Goal: Task Accomplishment & Management: Manage account settings

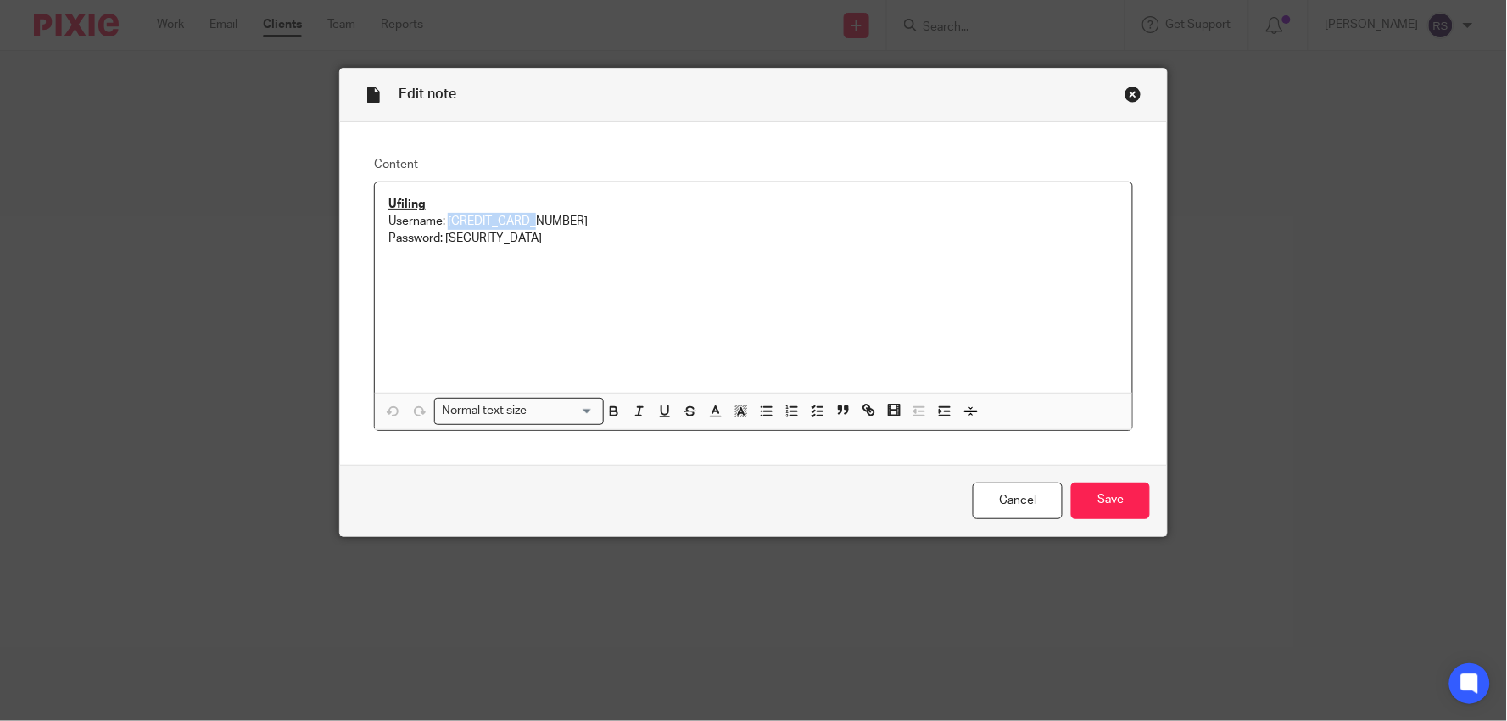
click at [1133, 97] on div "Close this dialog window" at bounding box center [1132, 94] width 17 height 17
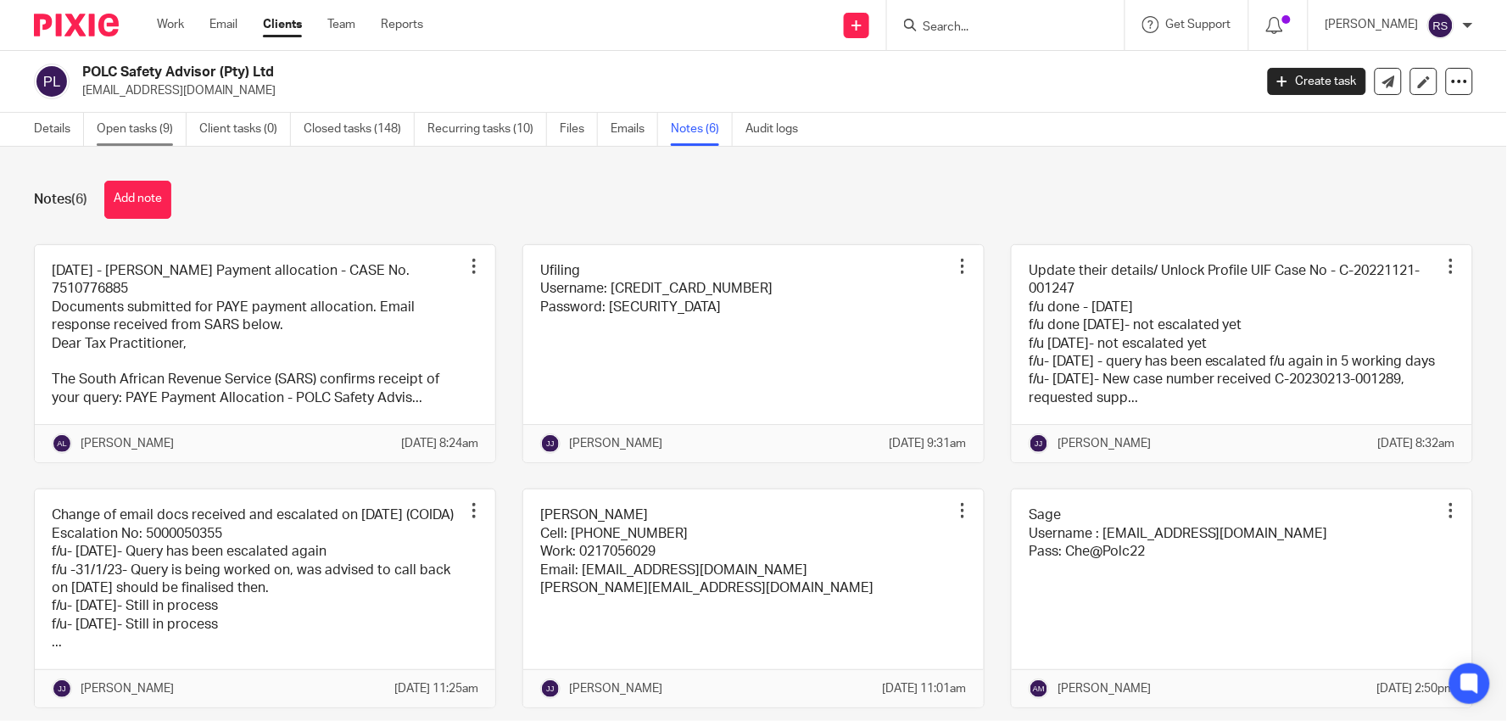
click at [159, 125] on link "Open tasks (9)" at bounding box center [142, 129] width 90 height 33
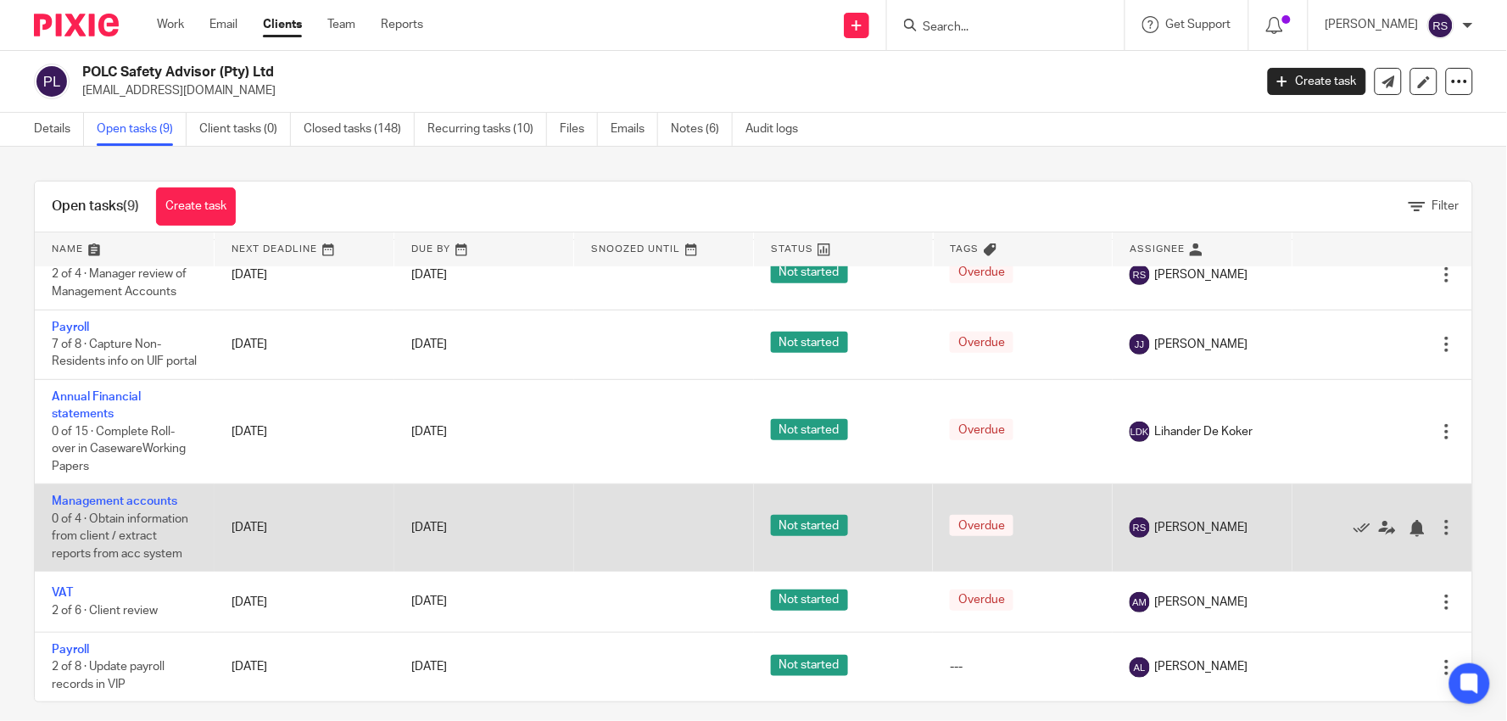
scroll to position [332, 0]
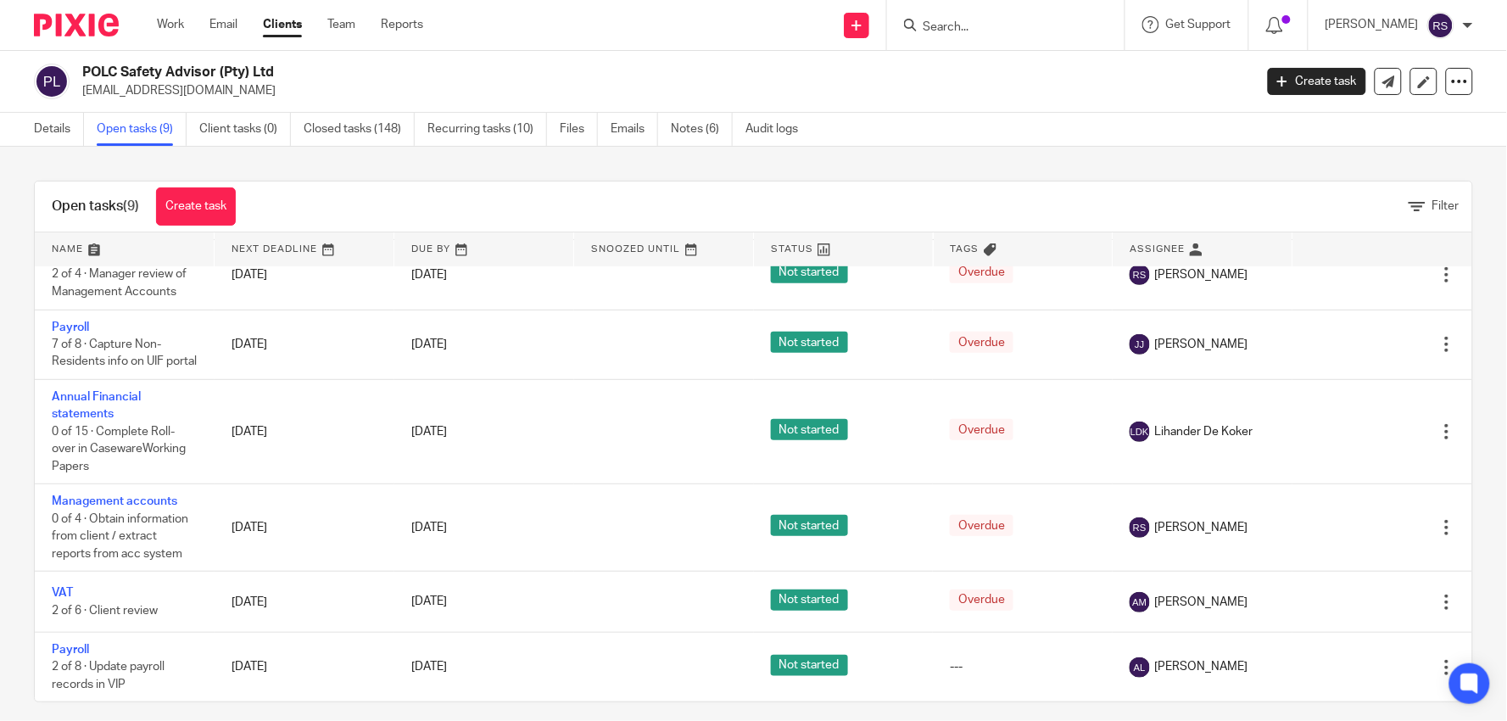
click at [586, 79] on h2 "POLC Safety Advisor (Pty) Ltd" at bounding box center [545, 73] width 927 height 18
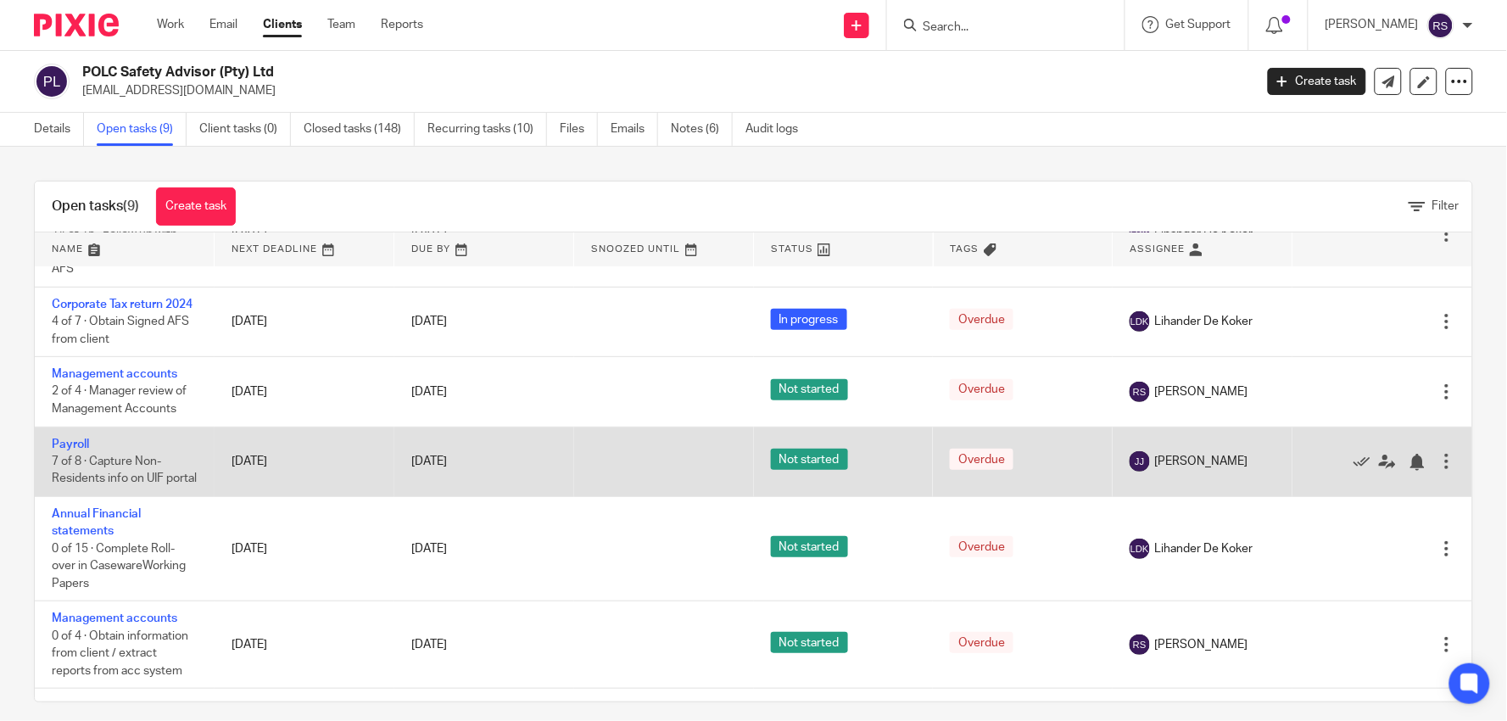
scroll to position [144, 0]
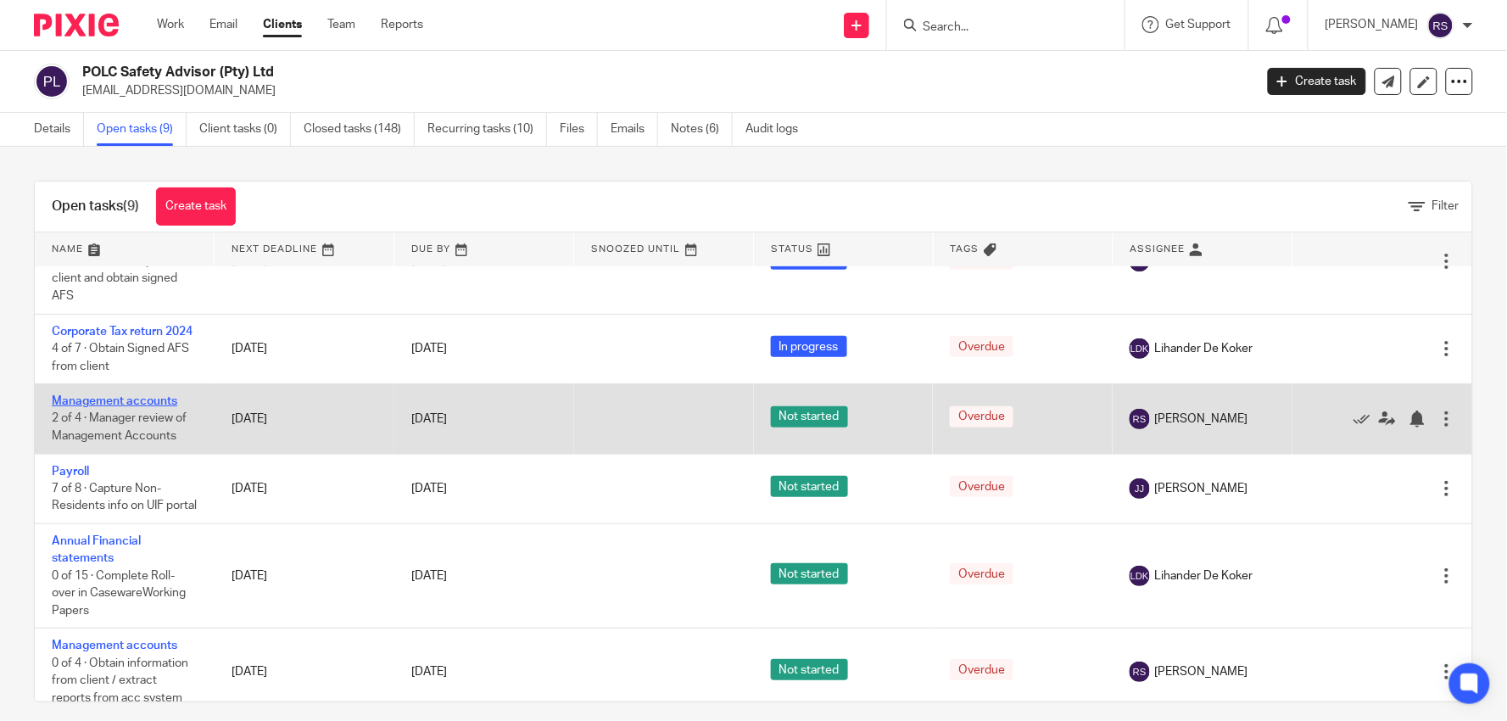
click at [140, 407] on link "Management accounts" at bounding box center [114, 401] width 125 height 12
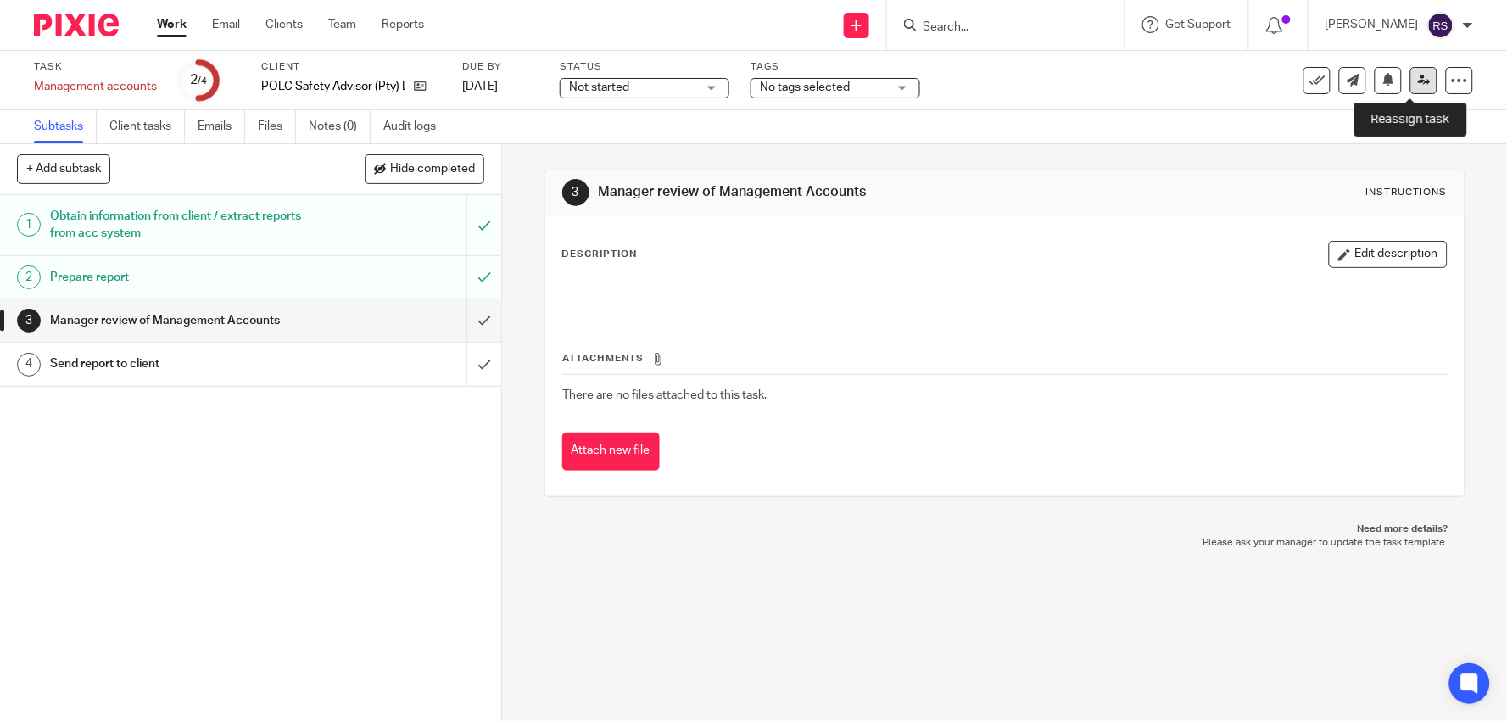
click at [1418, 81] on icon at bounding box center [1424, 80] width 13 height 13
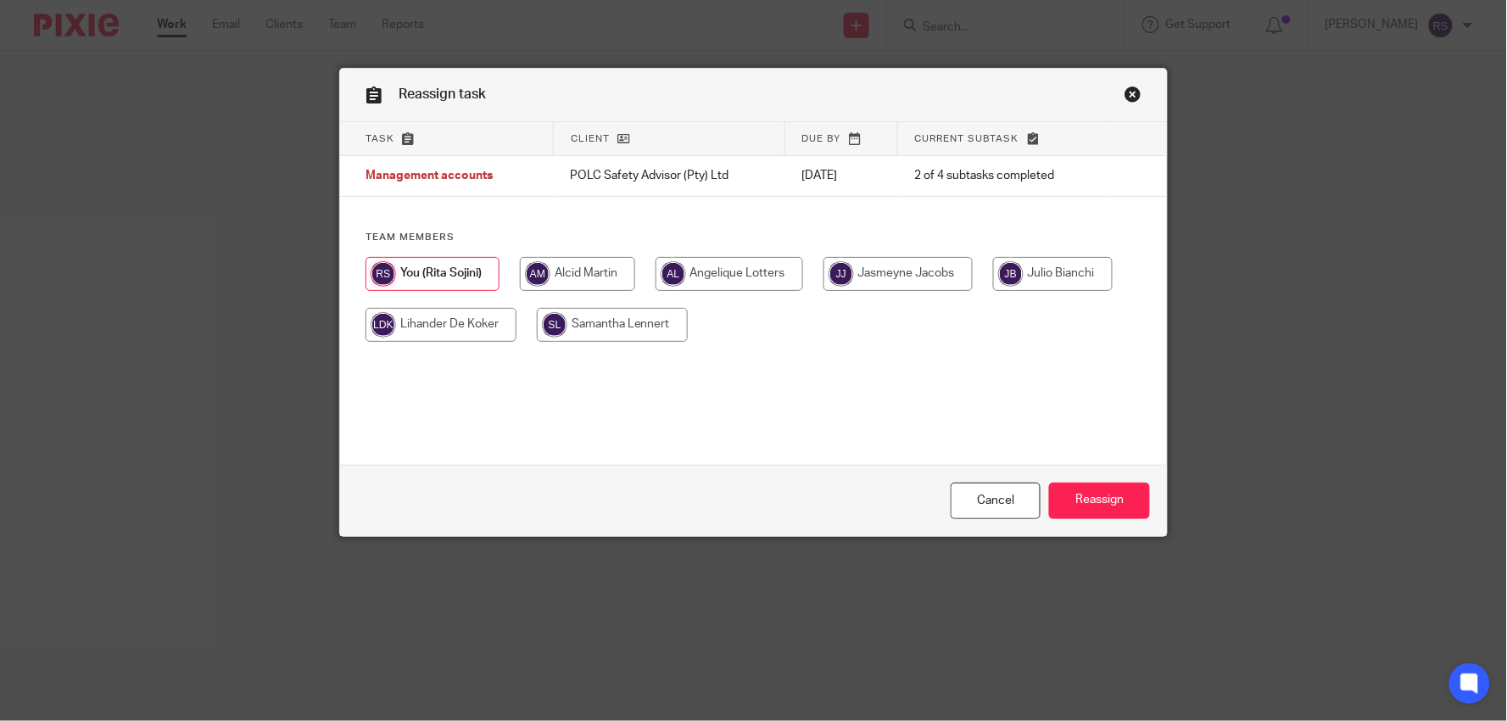
click at [561, 276] on input "radio" at bounding box center [577, 274] width 115 height 34
radio input "true"
click at [1100, 504] on input "Reassign" at bounding box center [1099, 500] width 101 height 36
click at [1125, 103] on link "Close this dialog window" at bounding box center [1132, 97] width 17 height 23
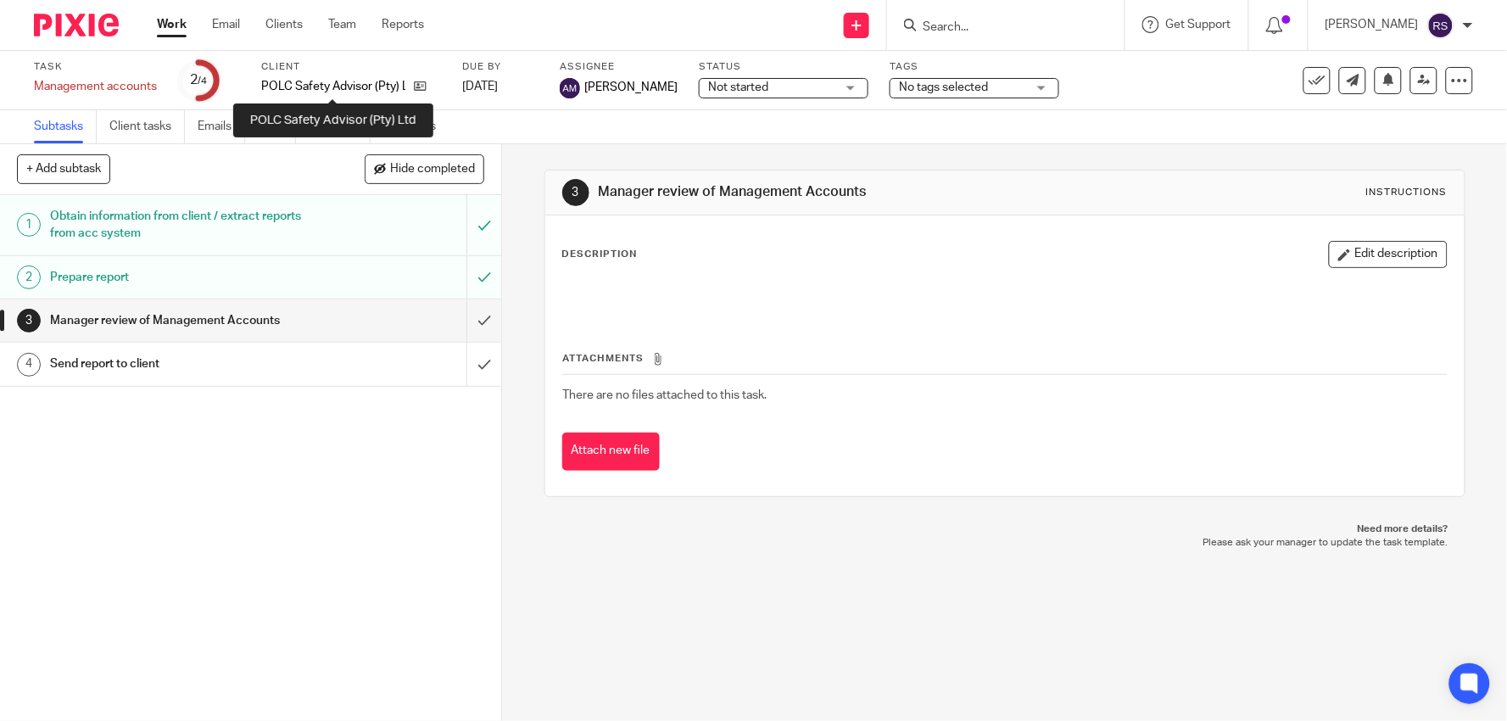
click at [360, 79] on p "POLC Safety Advisor (Pty) Ltd" at bounding box center [333, 86] width 144 height 17
copy div "POLC Safety Advisor (Pty) Ltd"
click at [1023, 36] on div at bounding box center [1005, 25] width 237 height 50
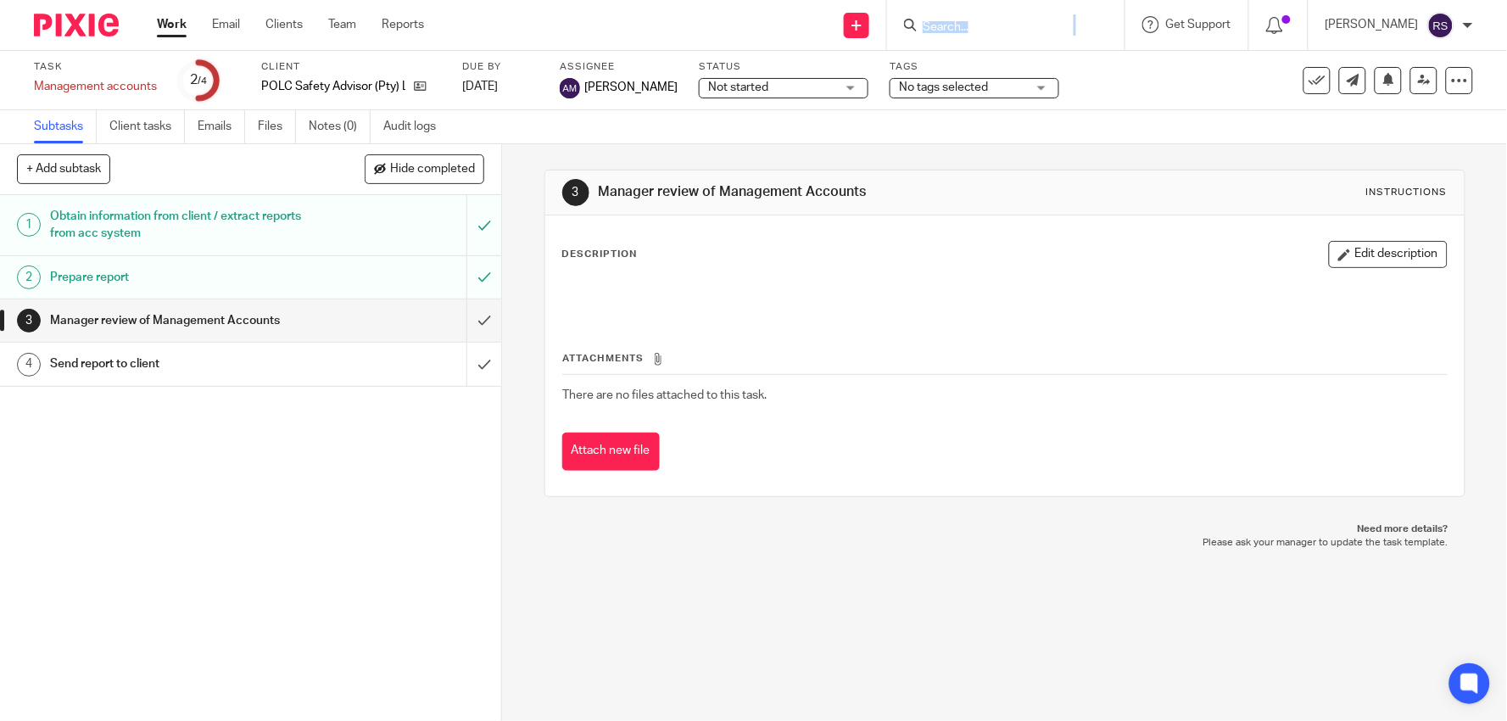
click at [1023, 36] on div at bounding box center [1005, 25] width 237 height 50
click at [965, 17] on form at bounding box center [1011, 24] width 181 height 21
click at [973, 20] on input "Search" at bounding box center [997, 27] width 153 height 15
paste input "POLC Safety Advisor (Pty) Ltd"
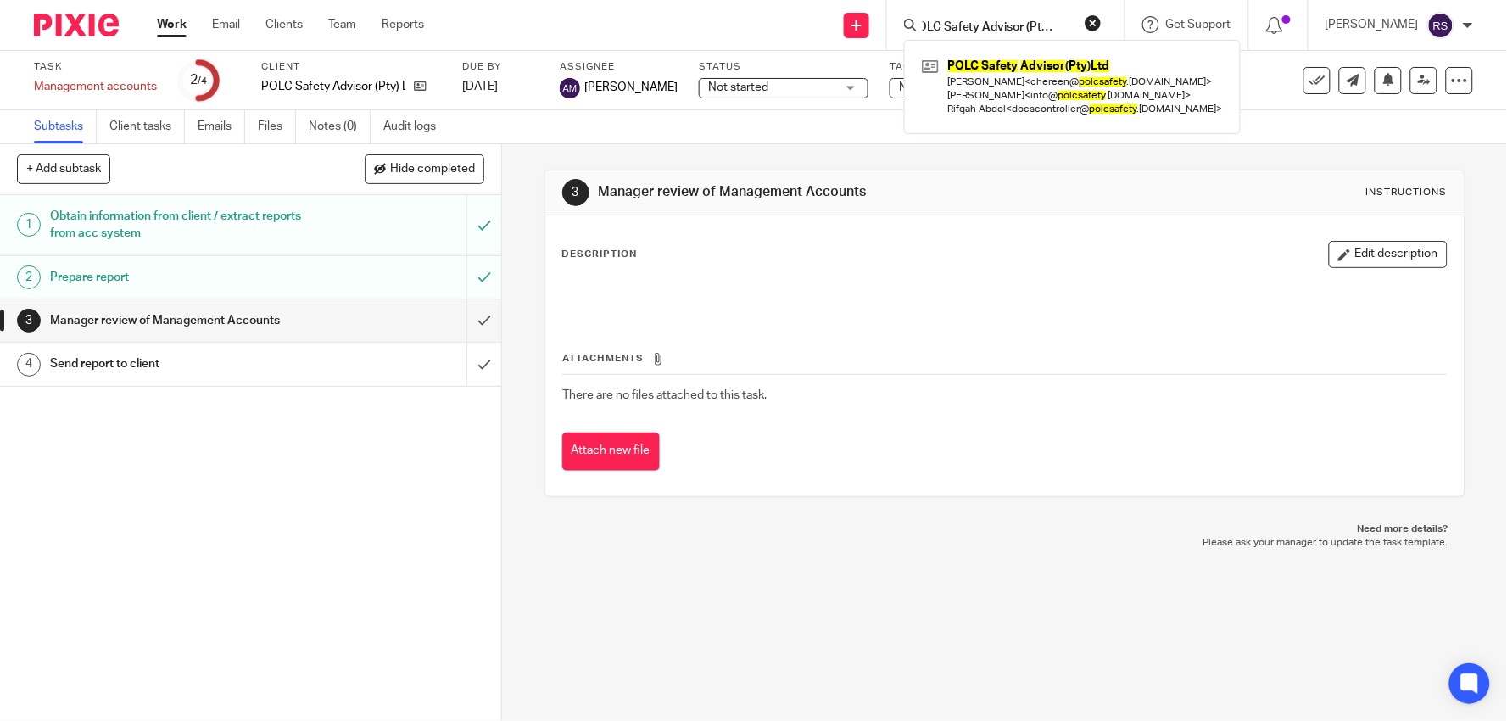
type input "POLC Safety Advisor (Pty) Ltd"
click button "submit" at bounding box center [0, 0] width 0 height 0
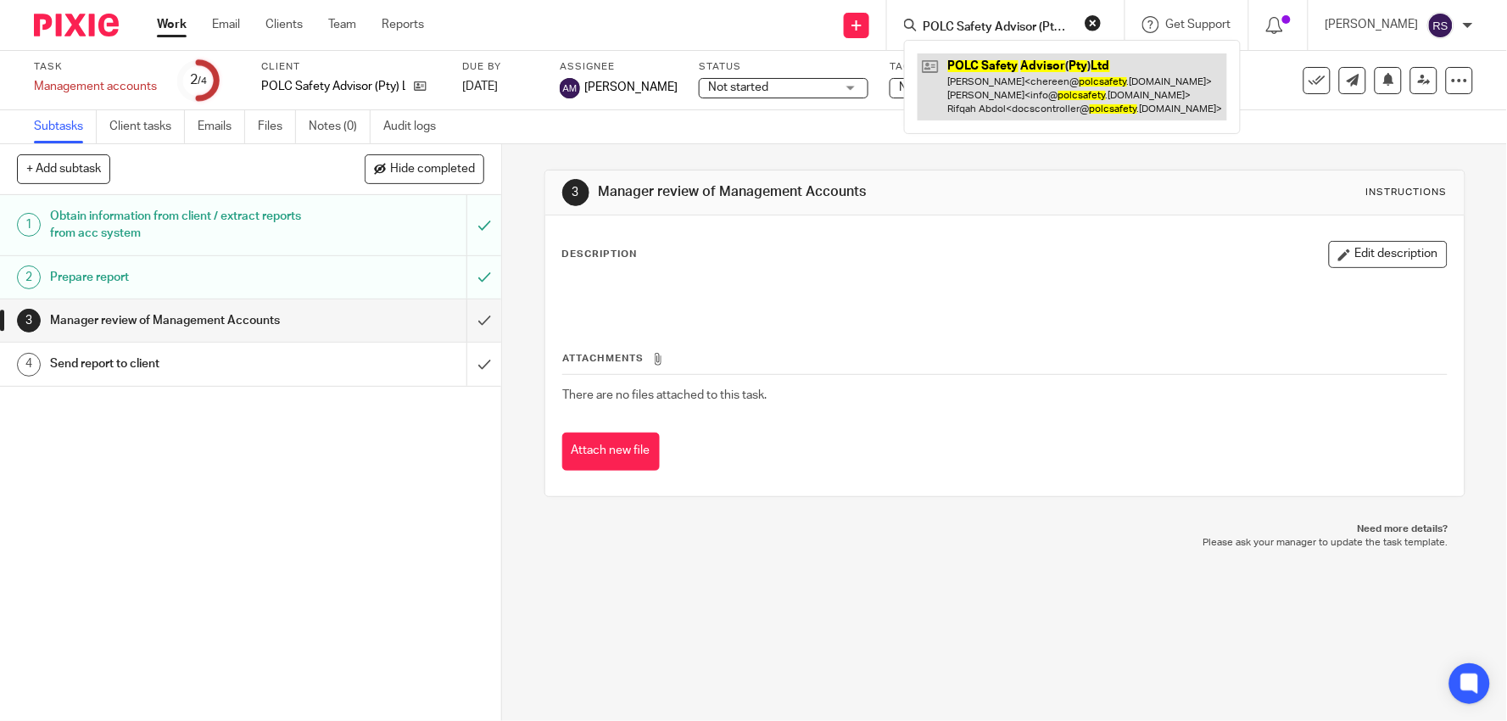
click at [1095, 81] on link at bounding box center [1071, 86] width 309 height 67
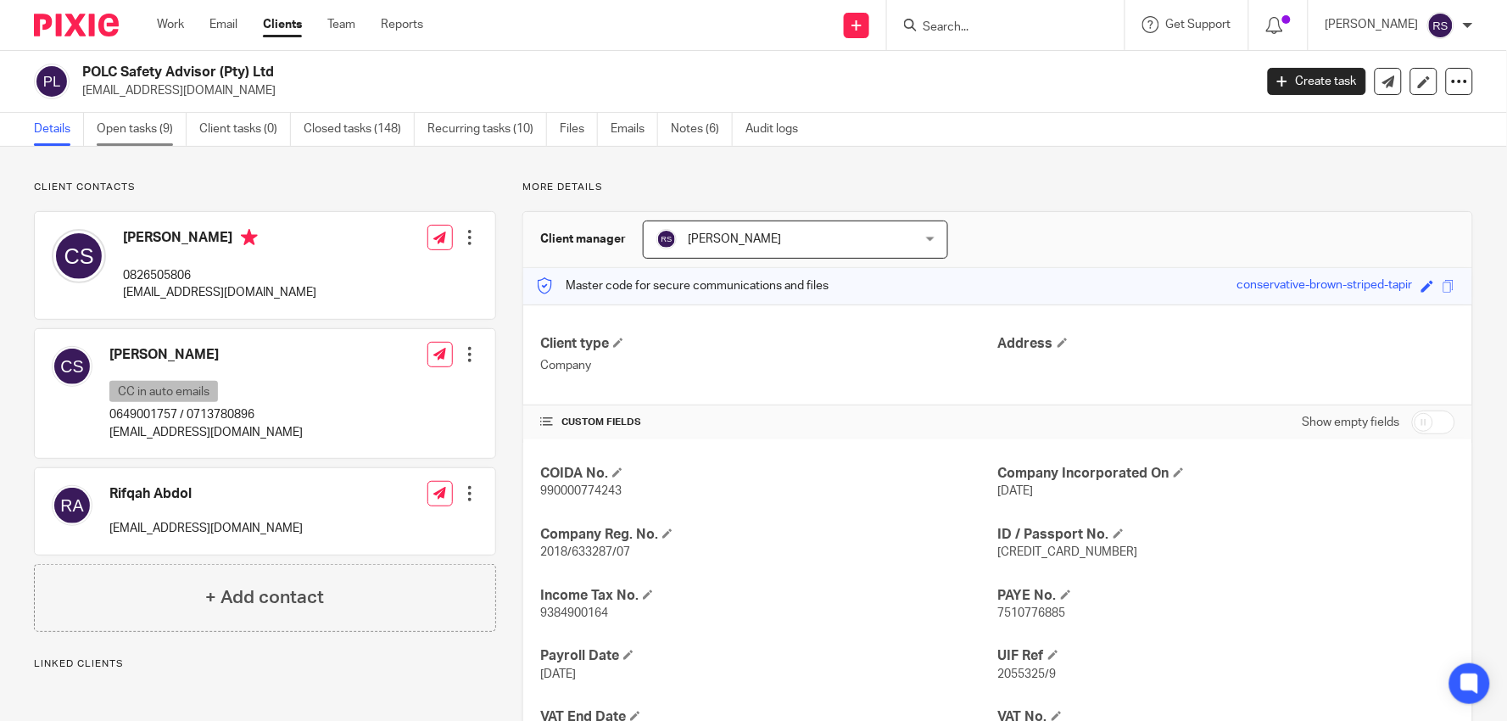
click at [133, 136] on link "Open tasks (9)" at bounding box center [142, 129] width 90 height 33
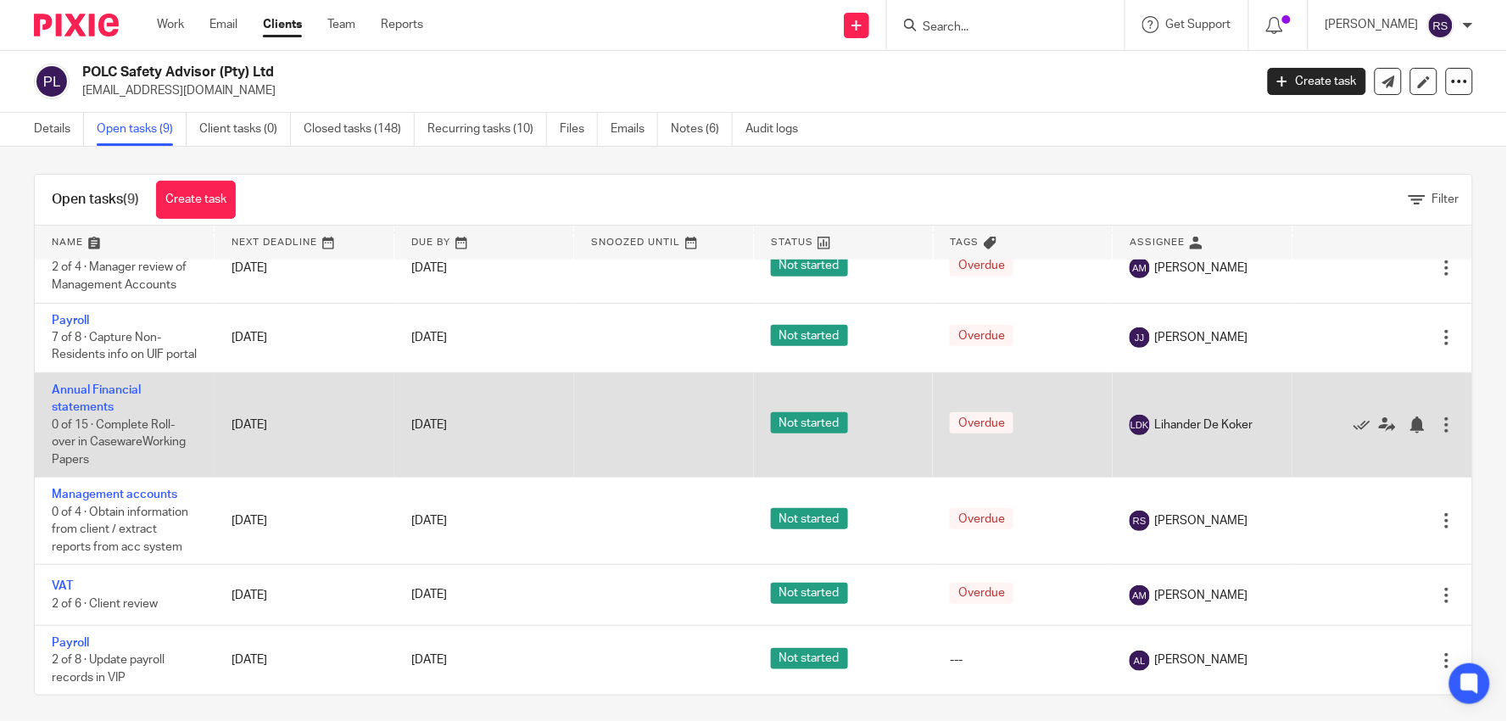
scroll to position [14, 0]
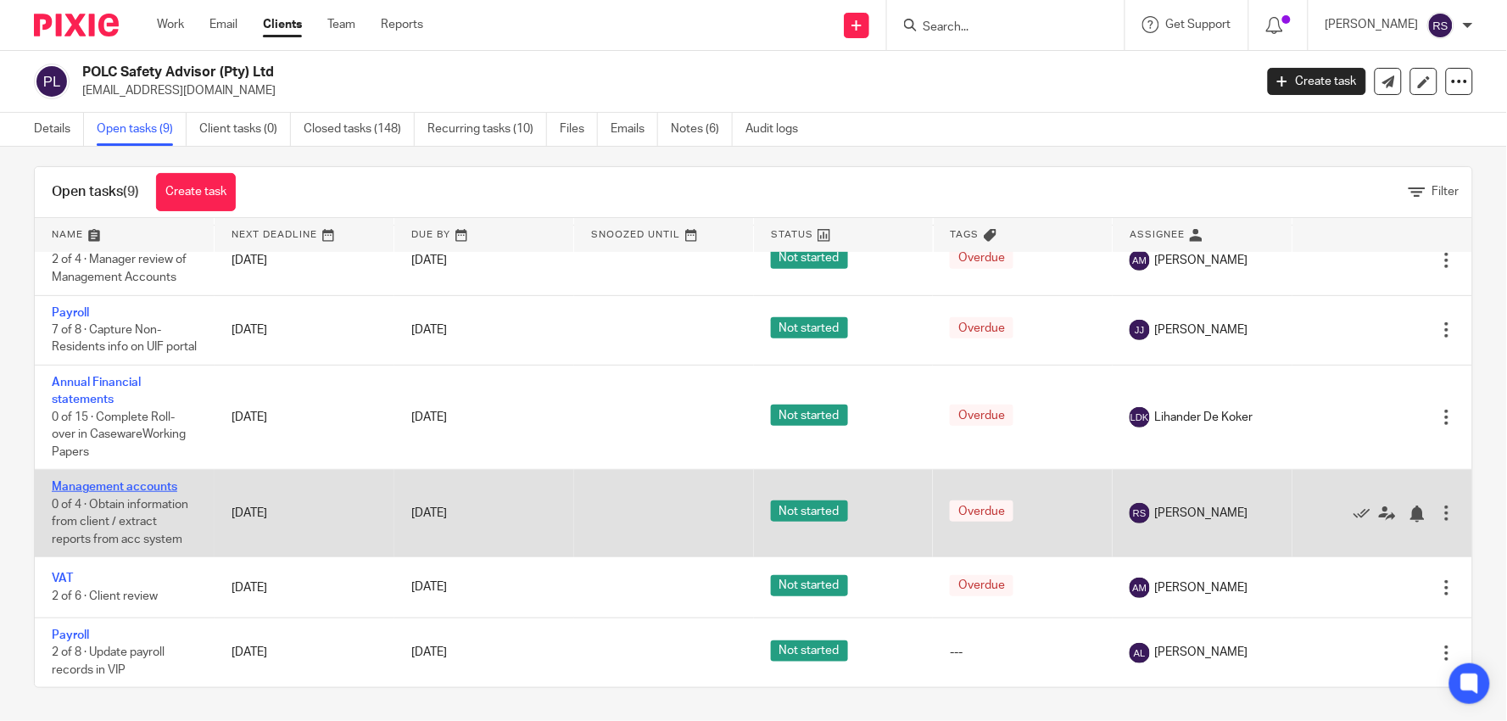
click at [121, 484] on link "Management accounts" at bounding box center [114, 487] width 125 height 12
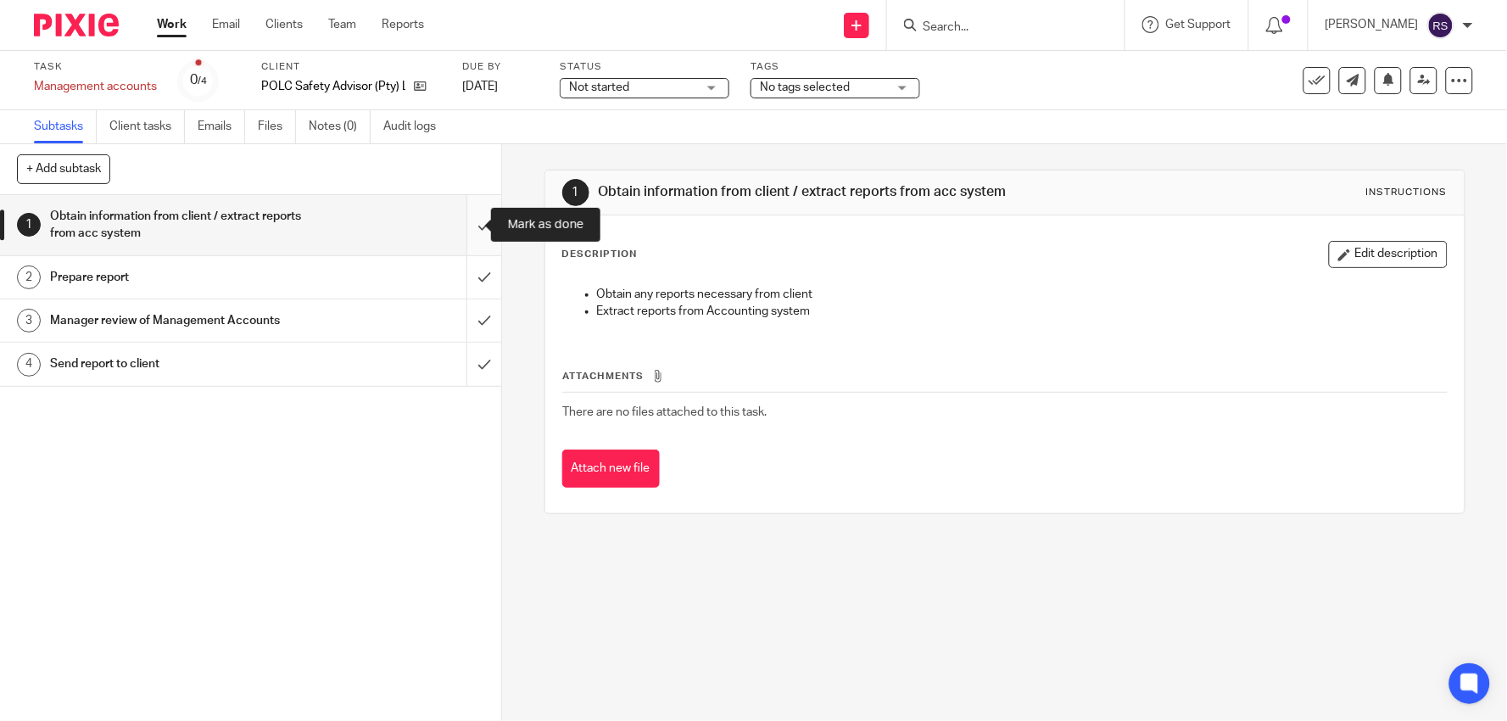
click at [462, 226] on input "submit" at bounding box center [250, 225] width 501 height 60
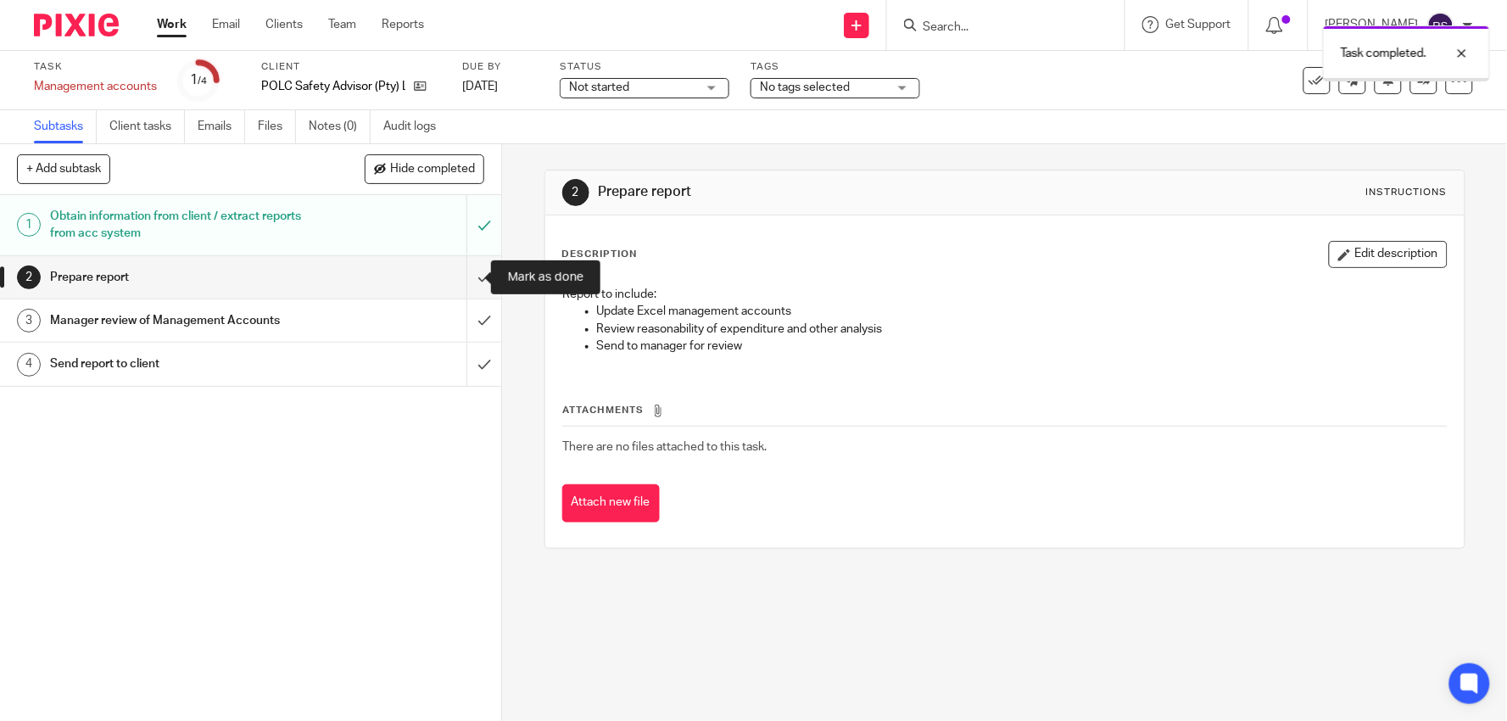
click at [466, 276] on input "submit" at bounding box center [250, 277] width 501 height 42
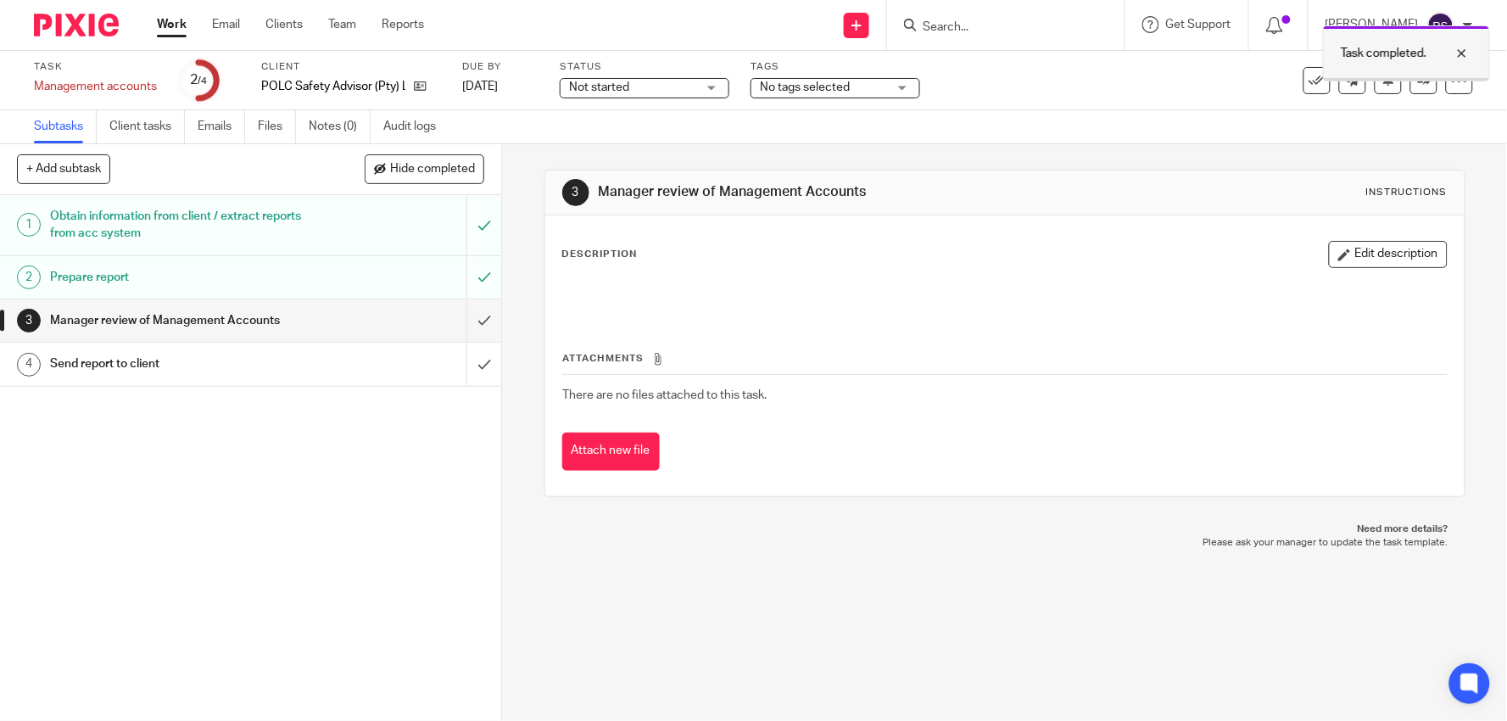
click at [1468, 52] on div at bounding box center [1449, 53] width 46 height 20
click at [1410, 88] on link at bounding box center [1423, 80] width 27 height 27
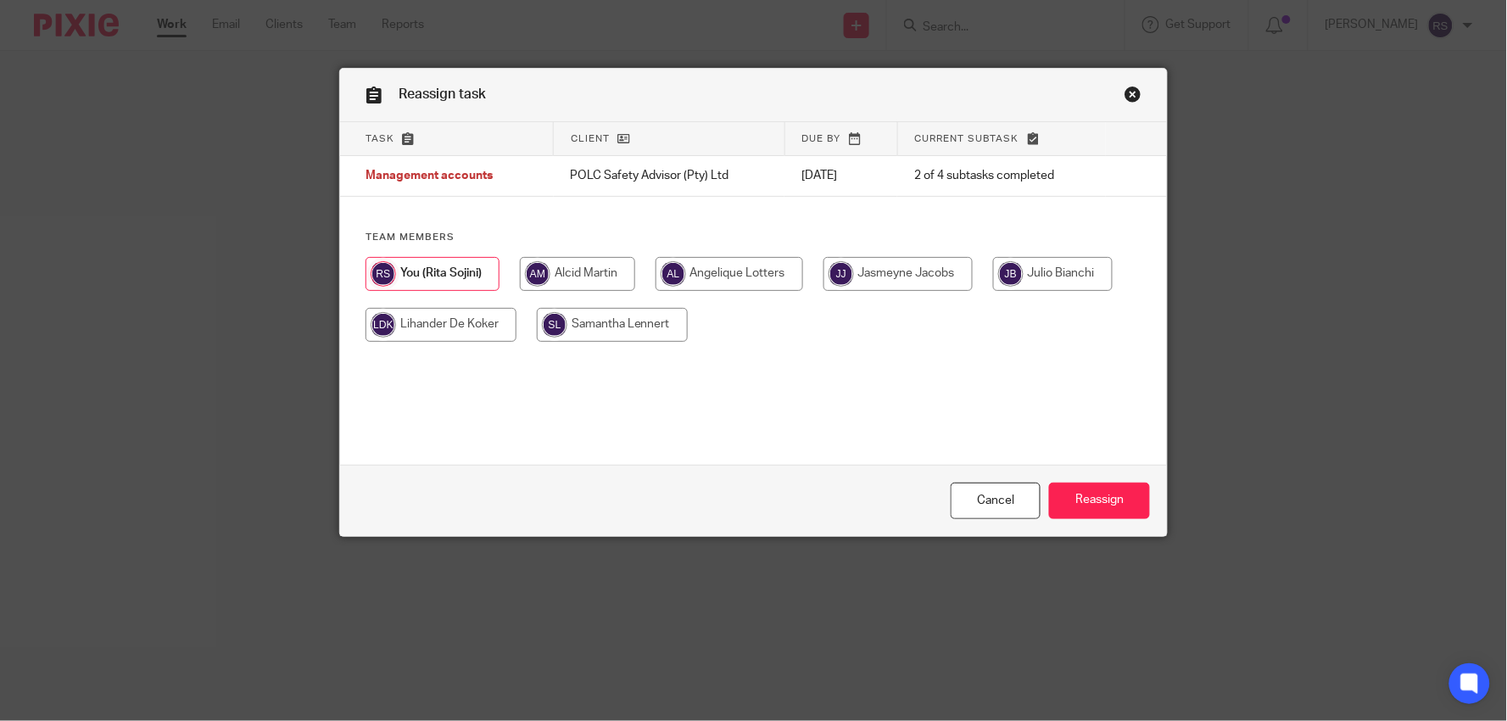
click at [571, 280] on input "radio" at bounding box center [577, 274] width 115 height 34
radio input "true"
click at [1089, 498] on input "Reassign" at bounding box center [1099, 500] width 101 height 36
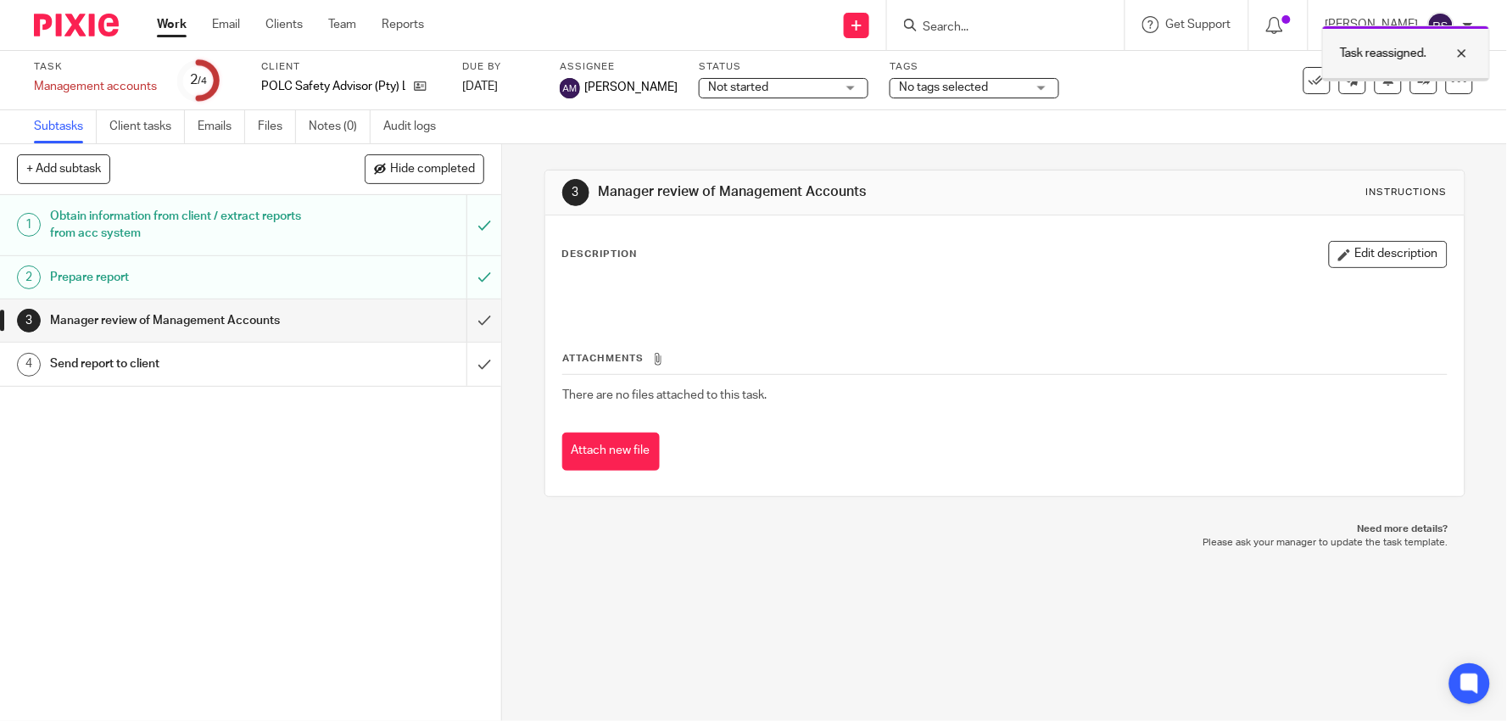
click at [1467, 56] on div at bounding box center [1449, 53] width 46 height 20
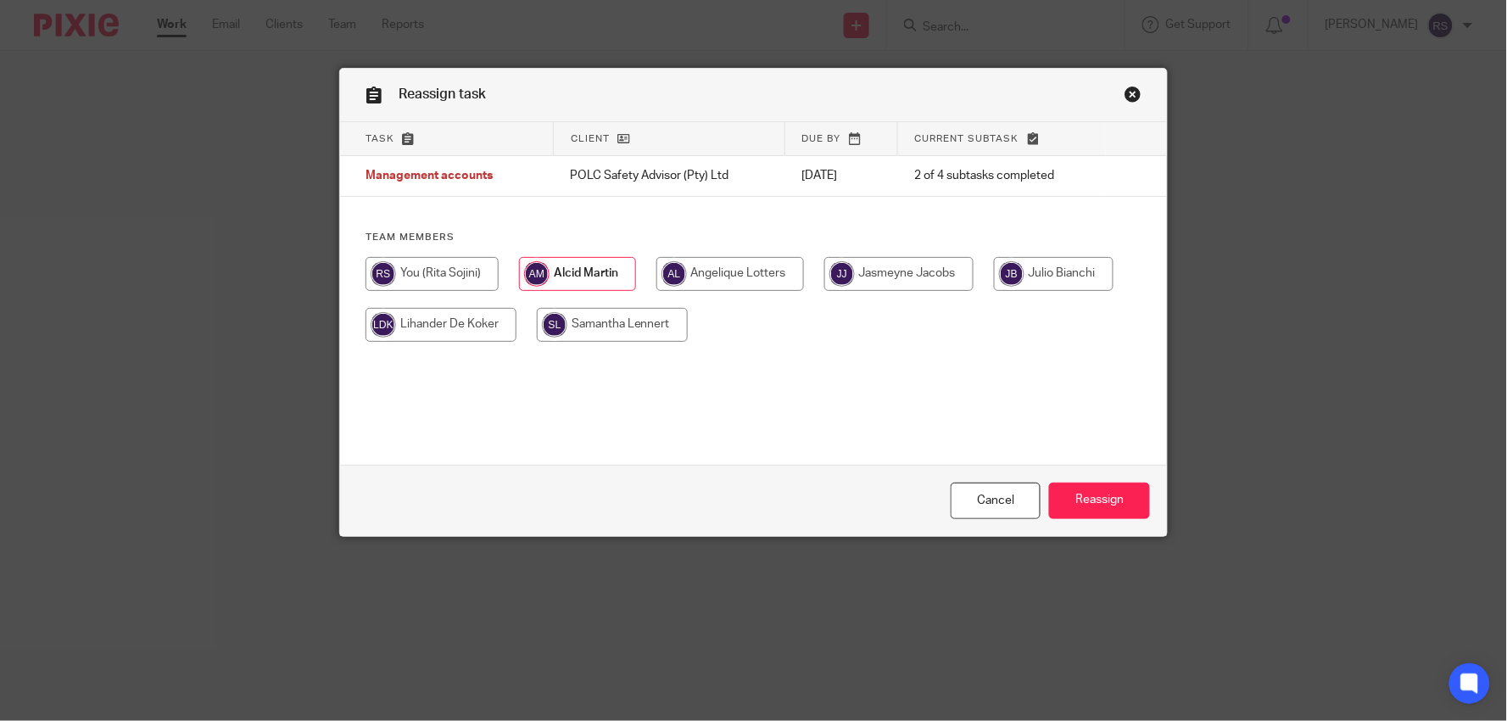
click at [1124, 99] on link "Close this dialog window" at bounding box center [1132, 97] width 17 height 23
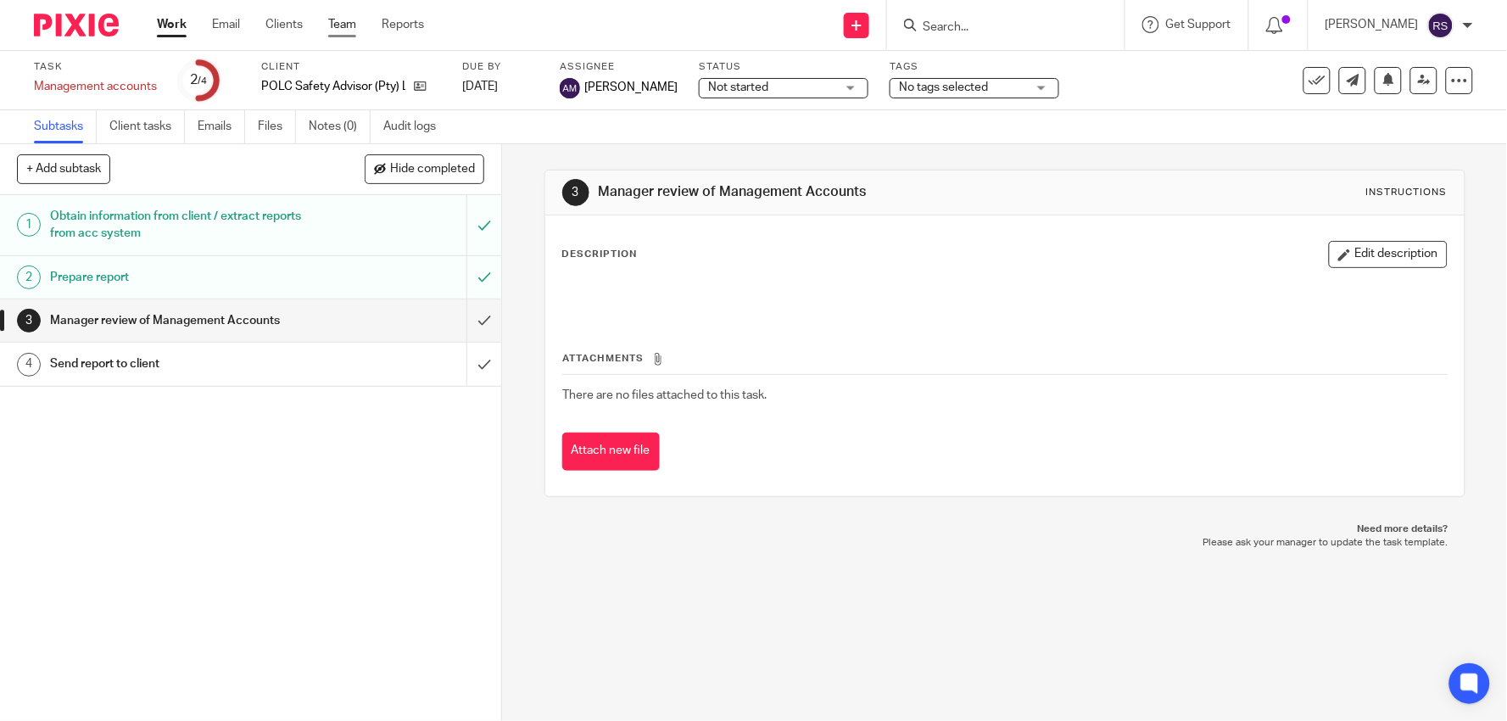
click at [339, 28] on link "Team" at bounding box center [342, 24] width 28 height 17
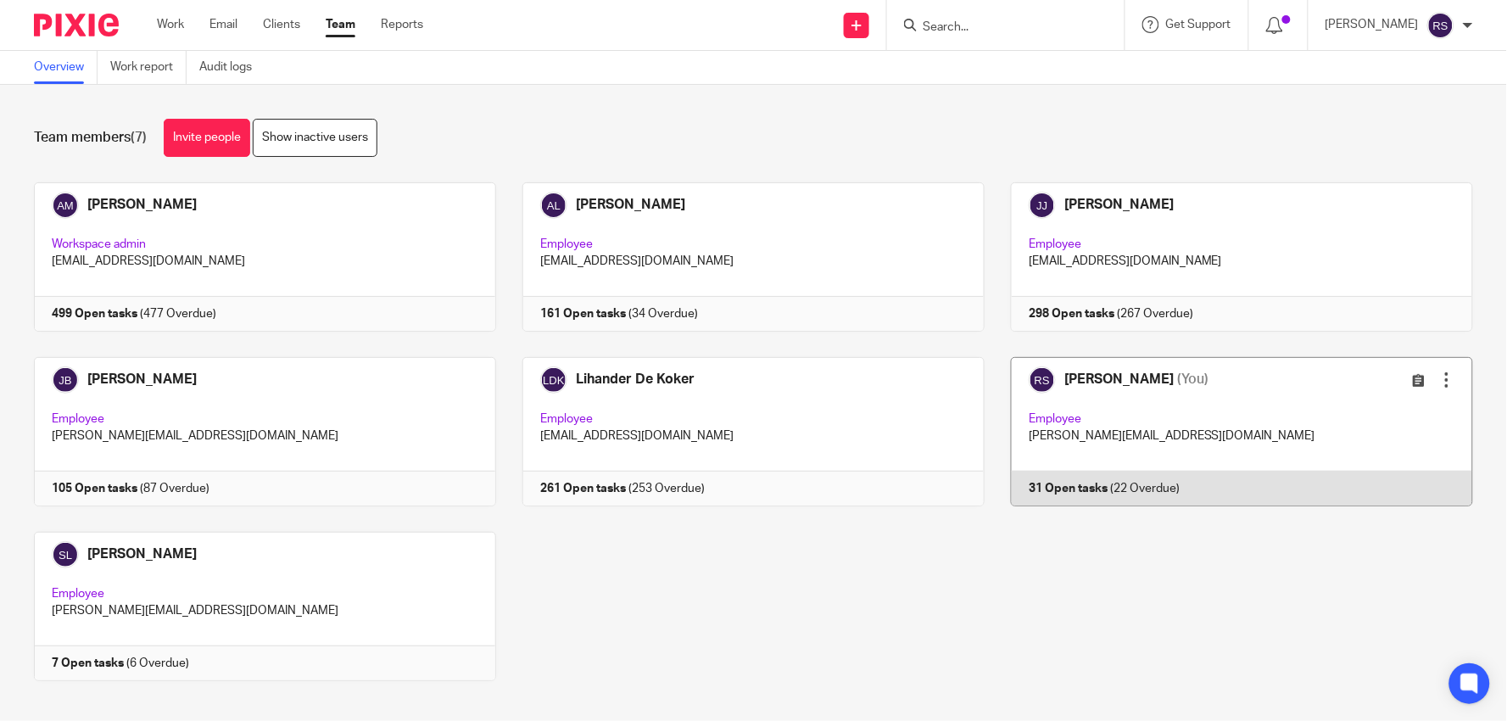
click at [1180, 453] on link at bounding box center [1228, 431] width 488 height 149
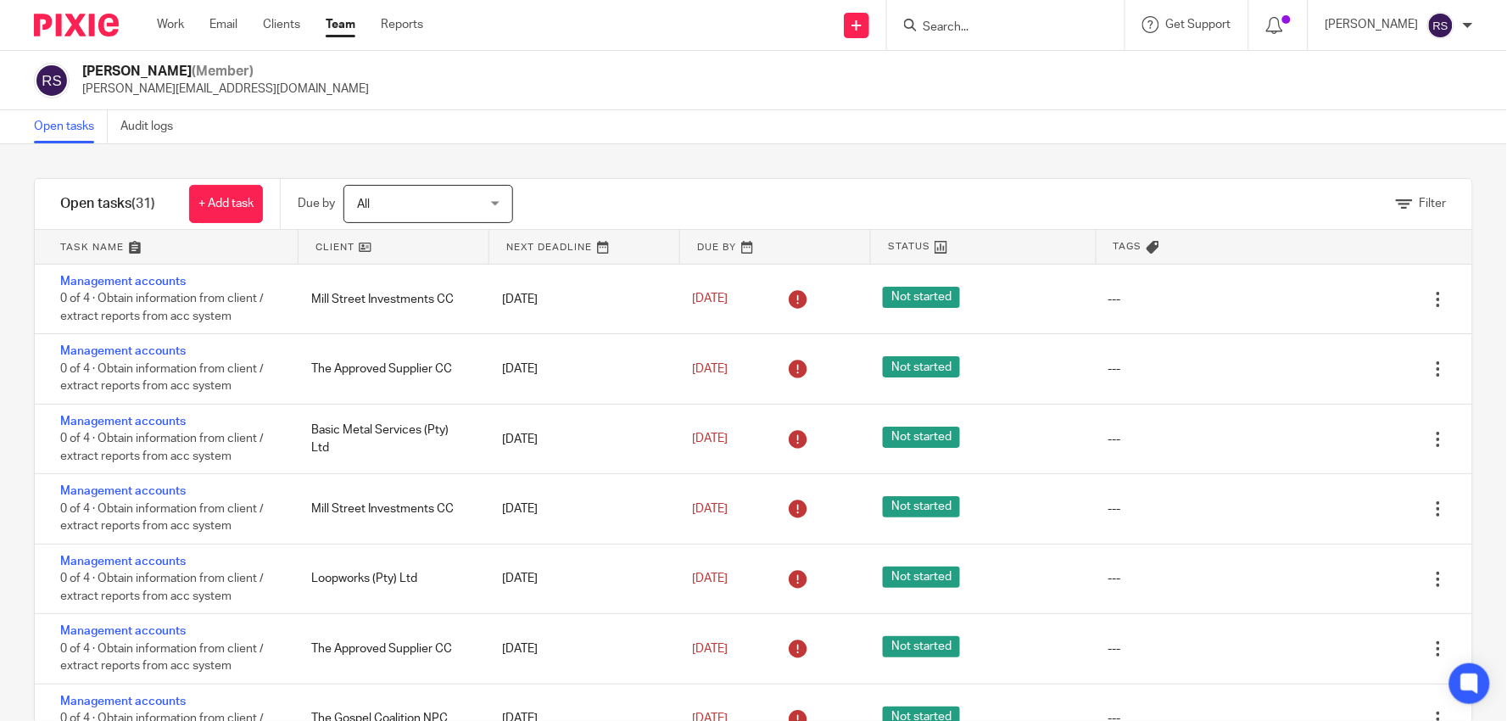
click at [1003, 31] on input "Search" at bounding box center [997, 27] width 153 height 15
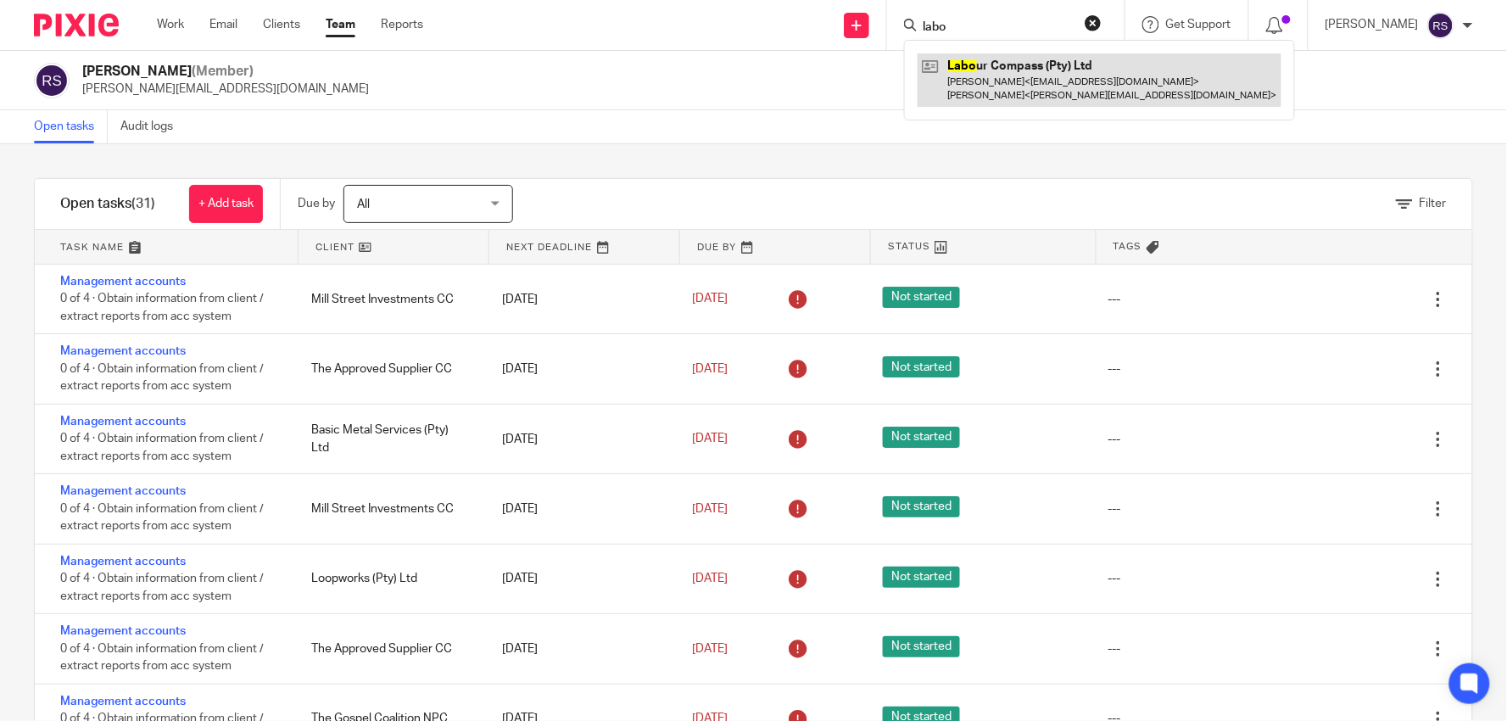
type input "labo"
click at [1052, 70] on link at bounding box center [1099, 79] width 364 height 53
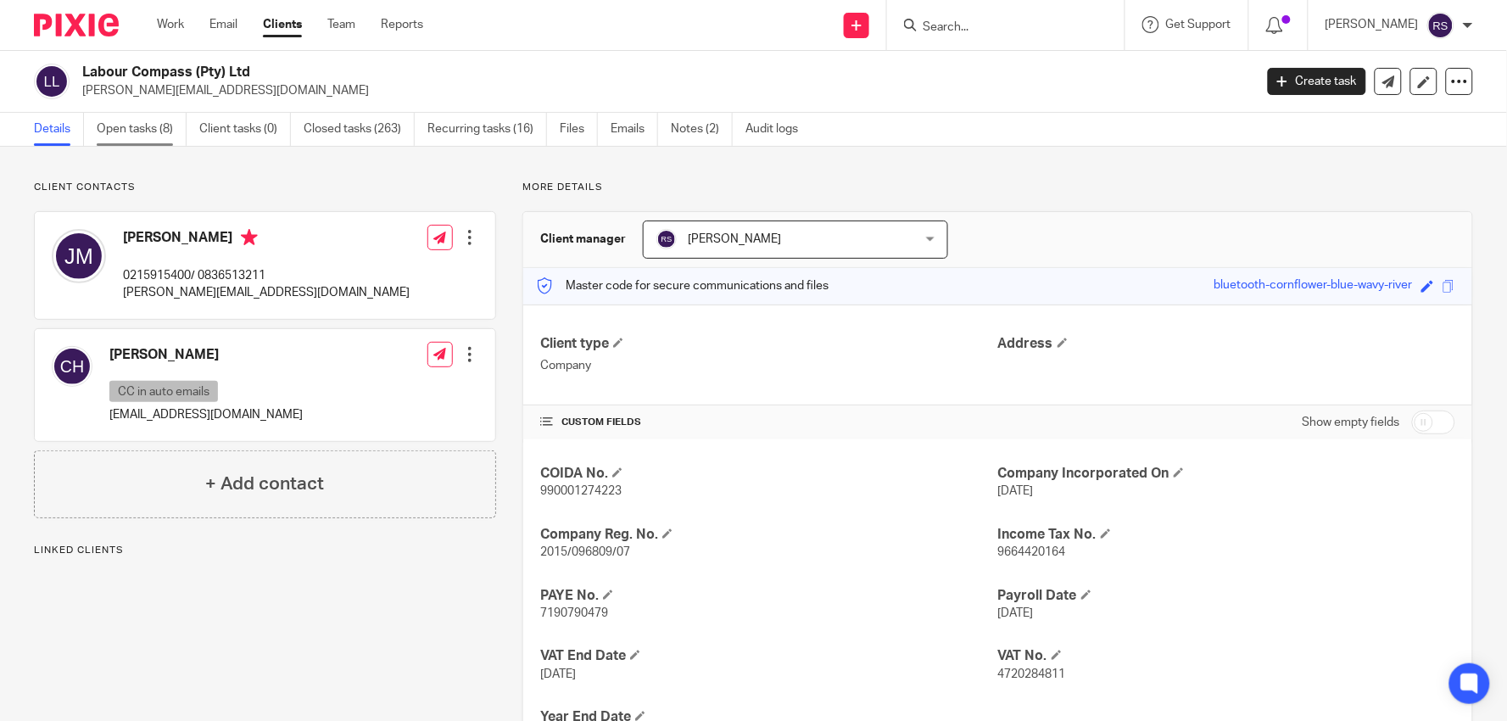
click at [161, 134] on link "Open tasks (8)" at bounding box center [142, 129] width 90 height 33
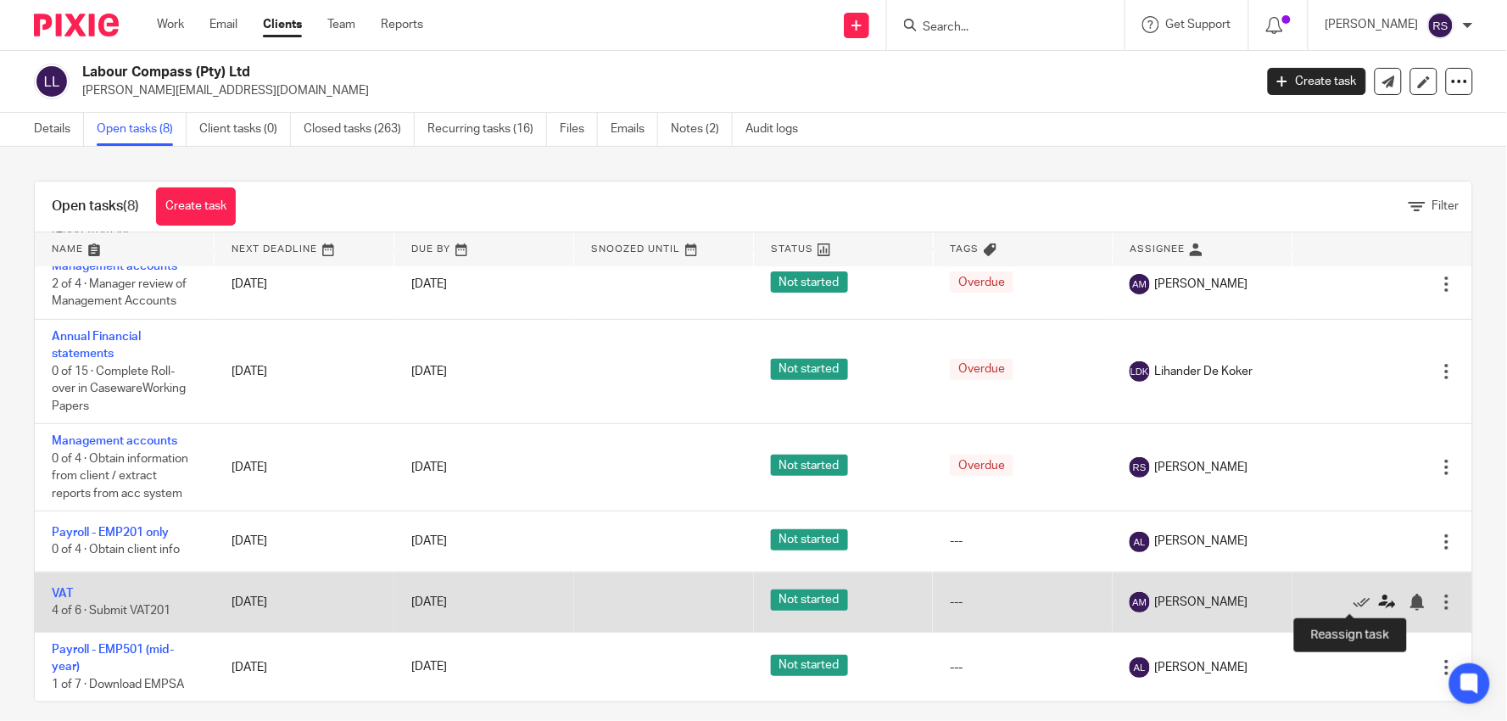
click at [1379, 598] on icon at bounding box center [1387, 601] width 17 height 17
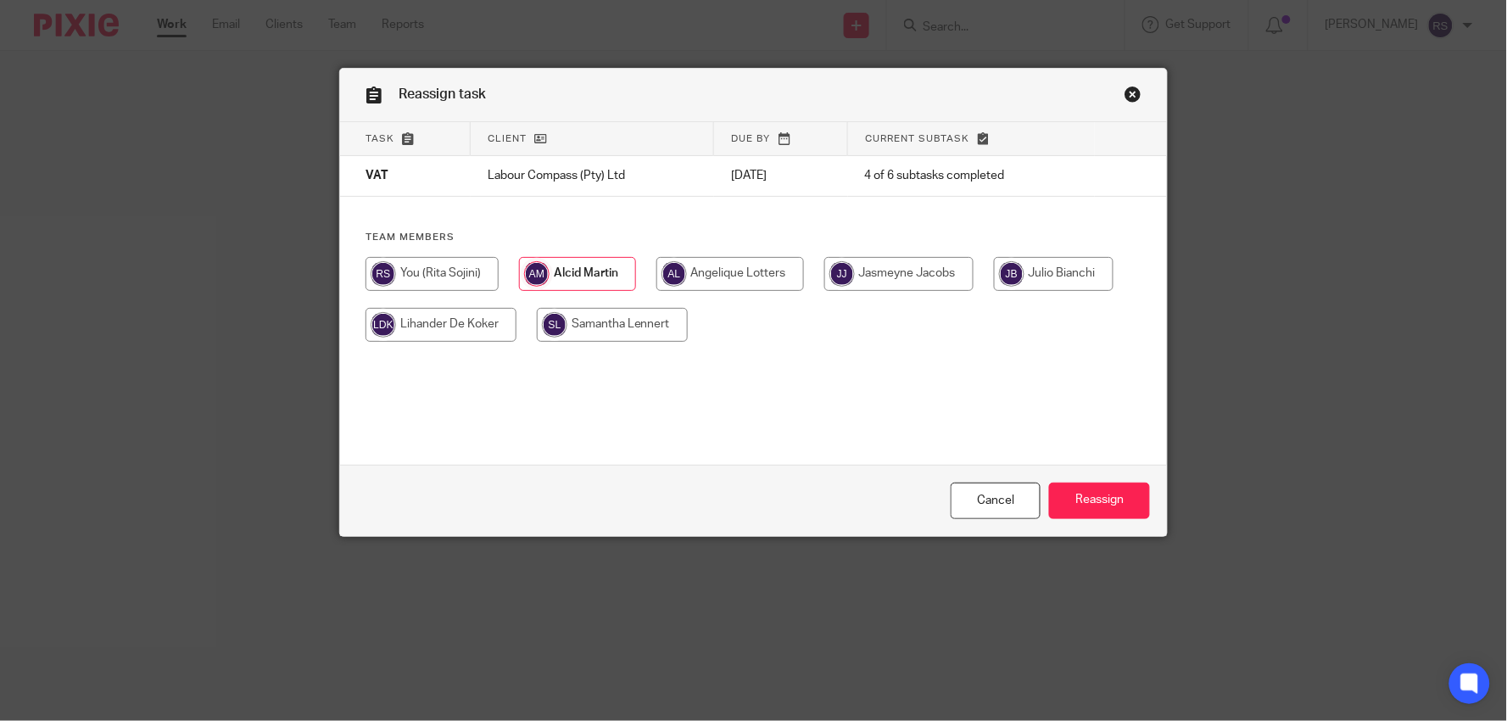
click at [427, 269] on input "radio" at bounding box center [431, 274] width 133 height 34
radio input "true"
click at [1126, 510] on input "Reassign" at bounding box center [1099, 500] width 101 height 36
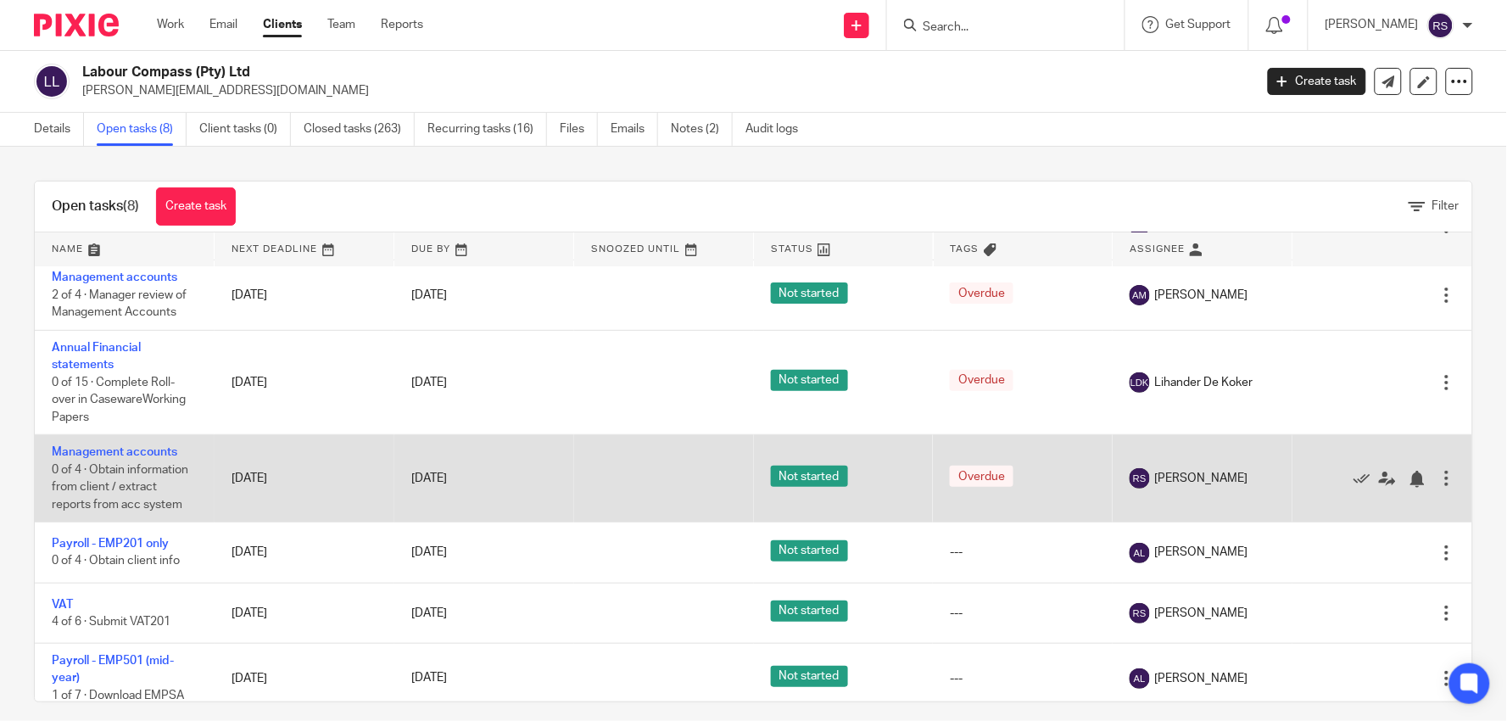
scroll to position [164, 0]
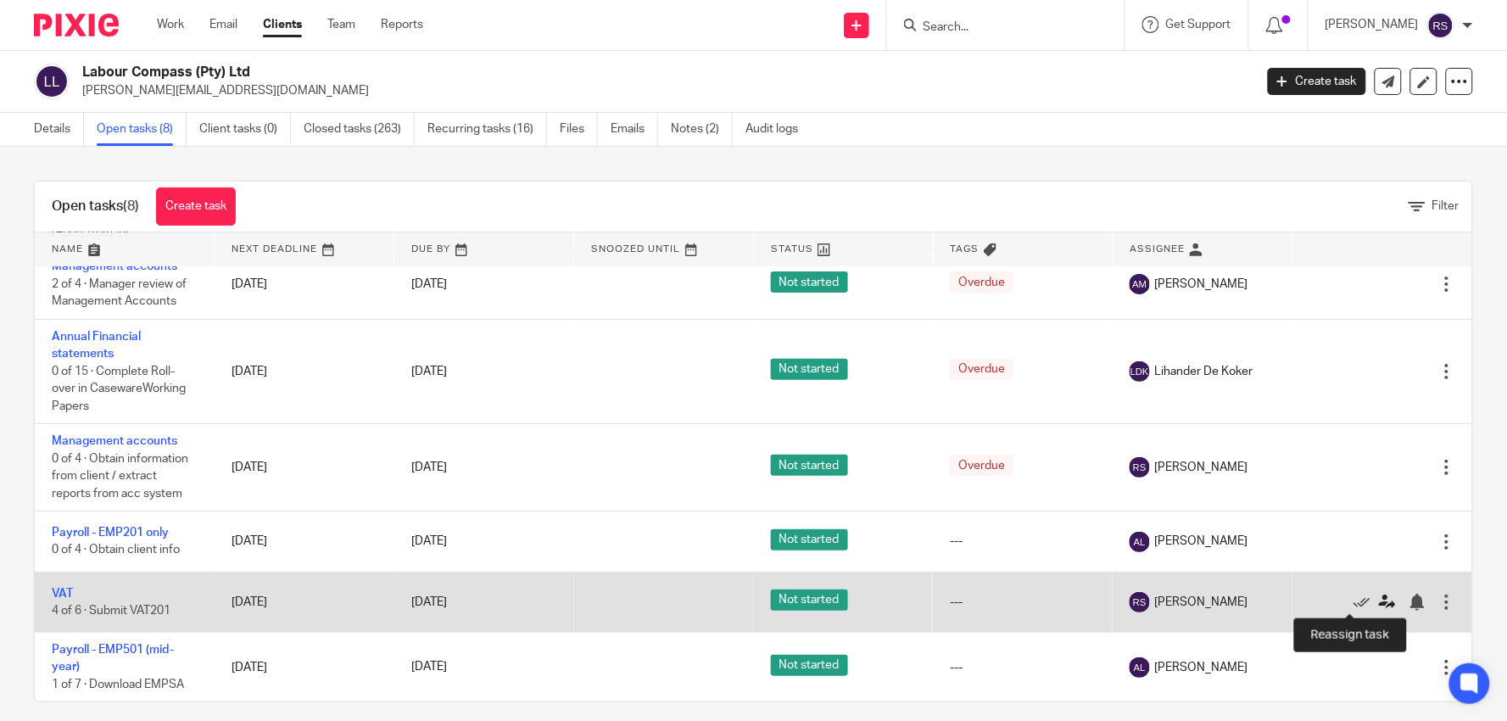
click at [1379, 595] on icon at bounding box center [1387, 601] width 17 height 17
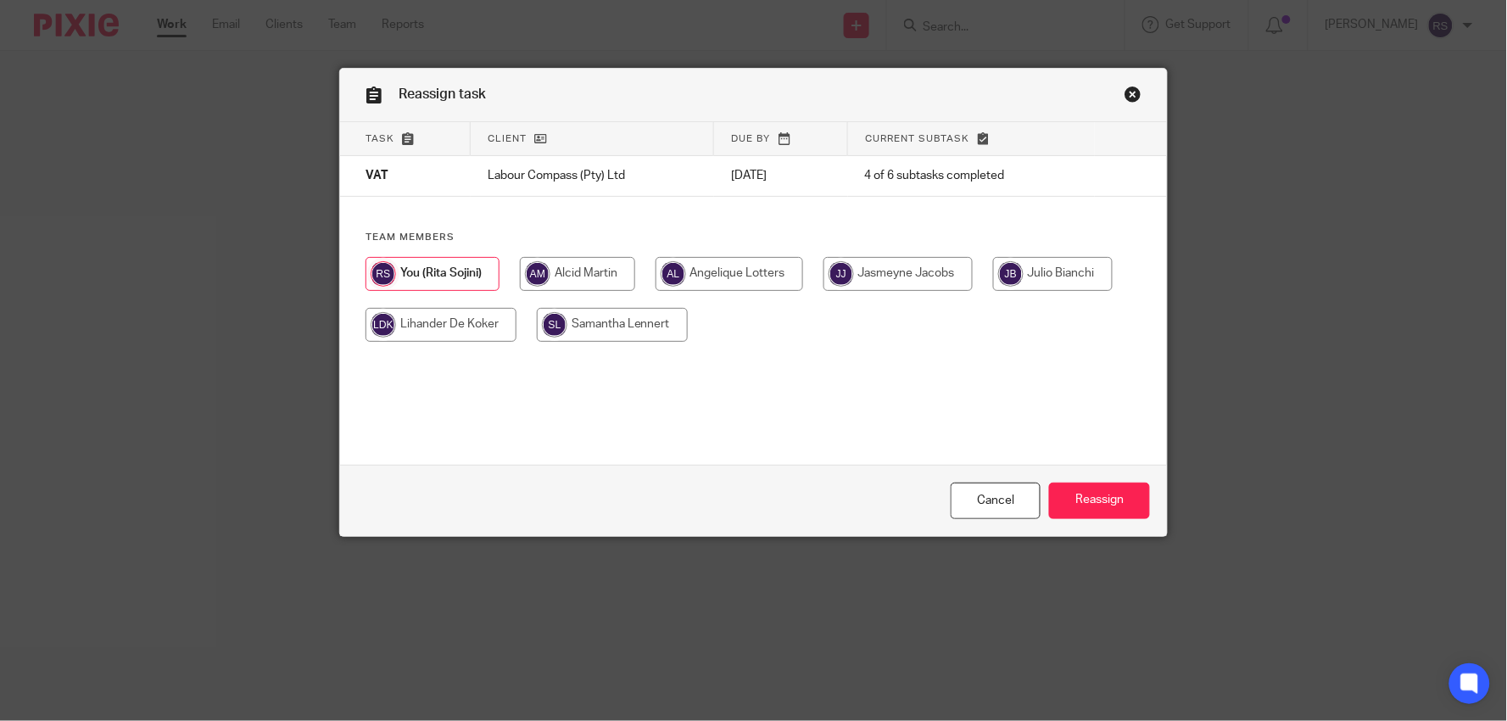
click at [573, 263] on input "radio" at bounding box center [577, 274] width 115 height 34
radio input "true"
click at [1123, 504] on input "Reassign" at bounding box center [1099, 500] width 101 height 36
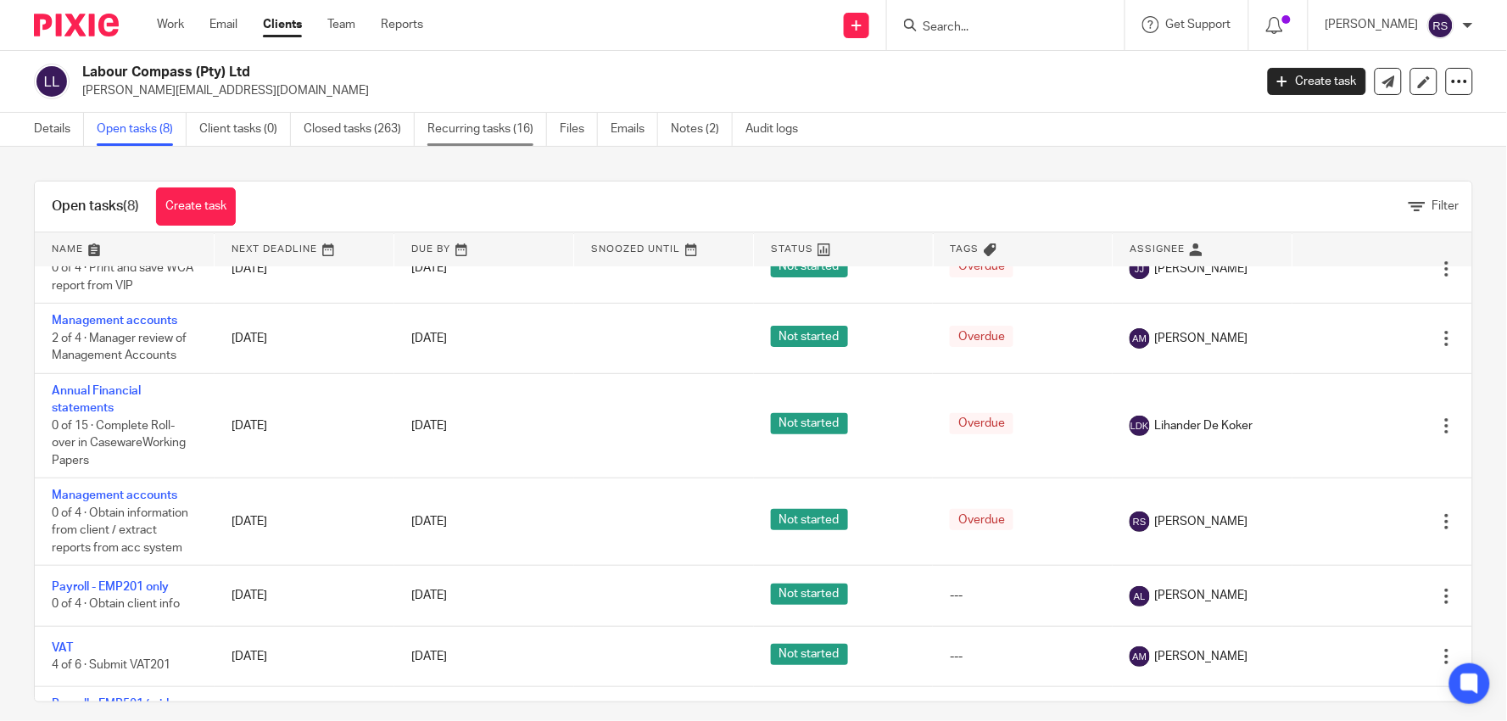
scroll to position [70, 0]
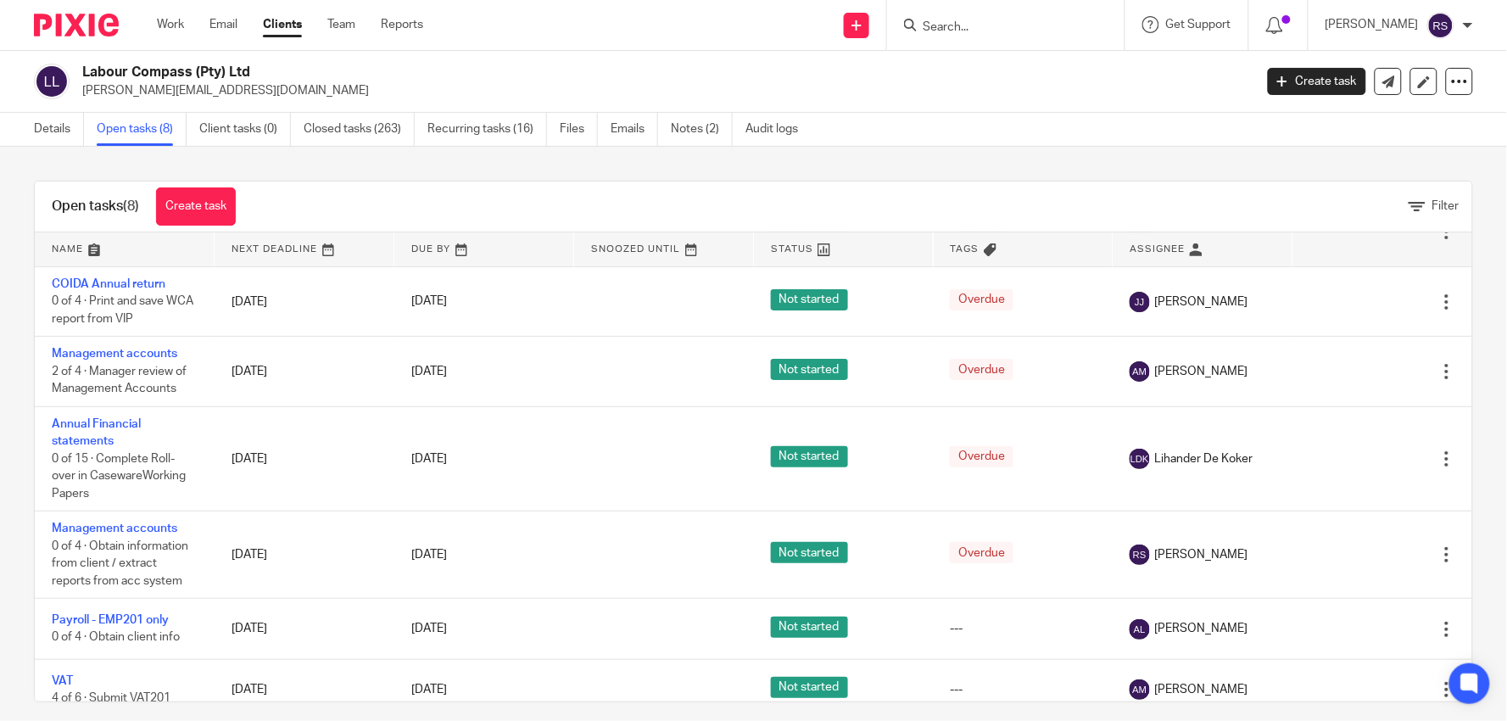
click at [1009, 113] on div "Details Open tasks (8) Client tasks (0) Closed tasks (263) Recurring tasks (16)…" at bounding box center [753, 130] width 1507 height 34
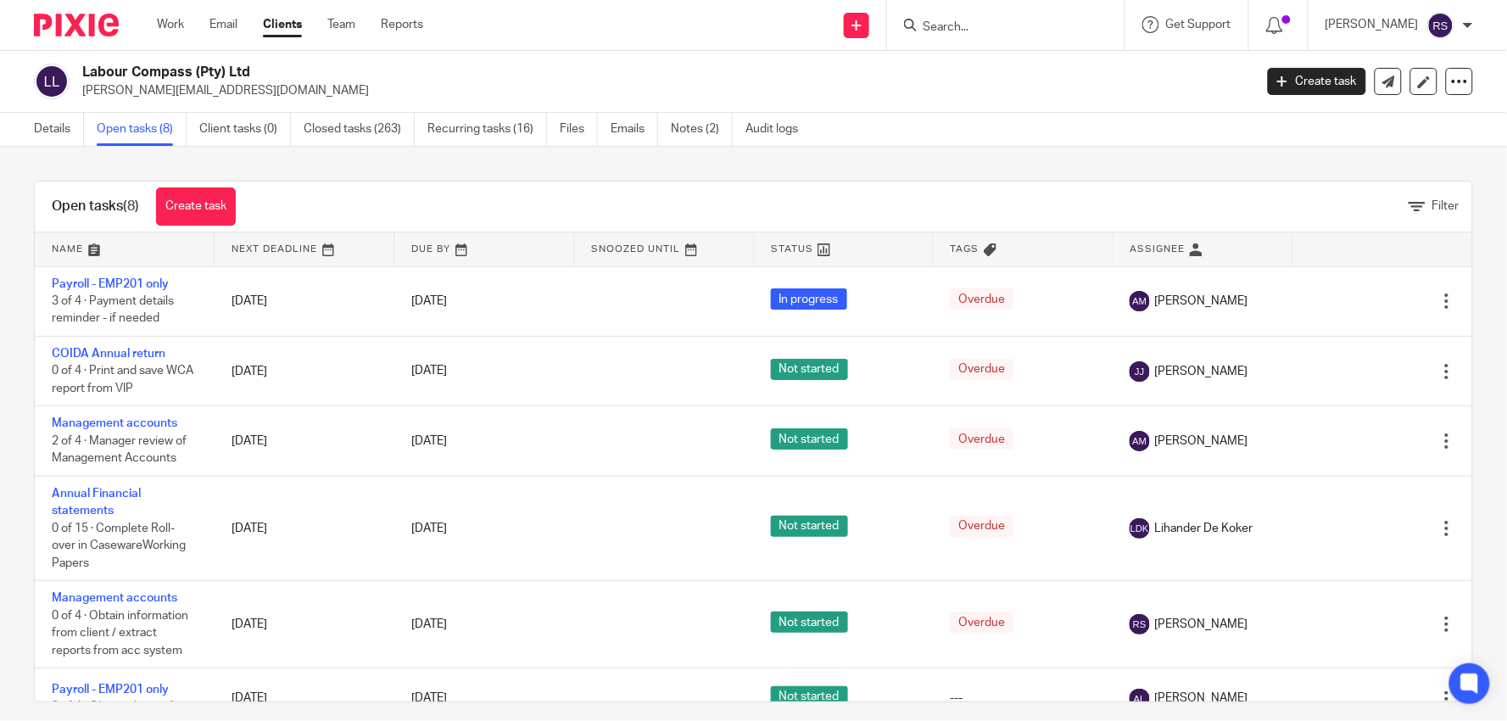
click at [986, 25] on input "Search" at bounding box center [997, 27] width 153 height 15
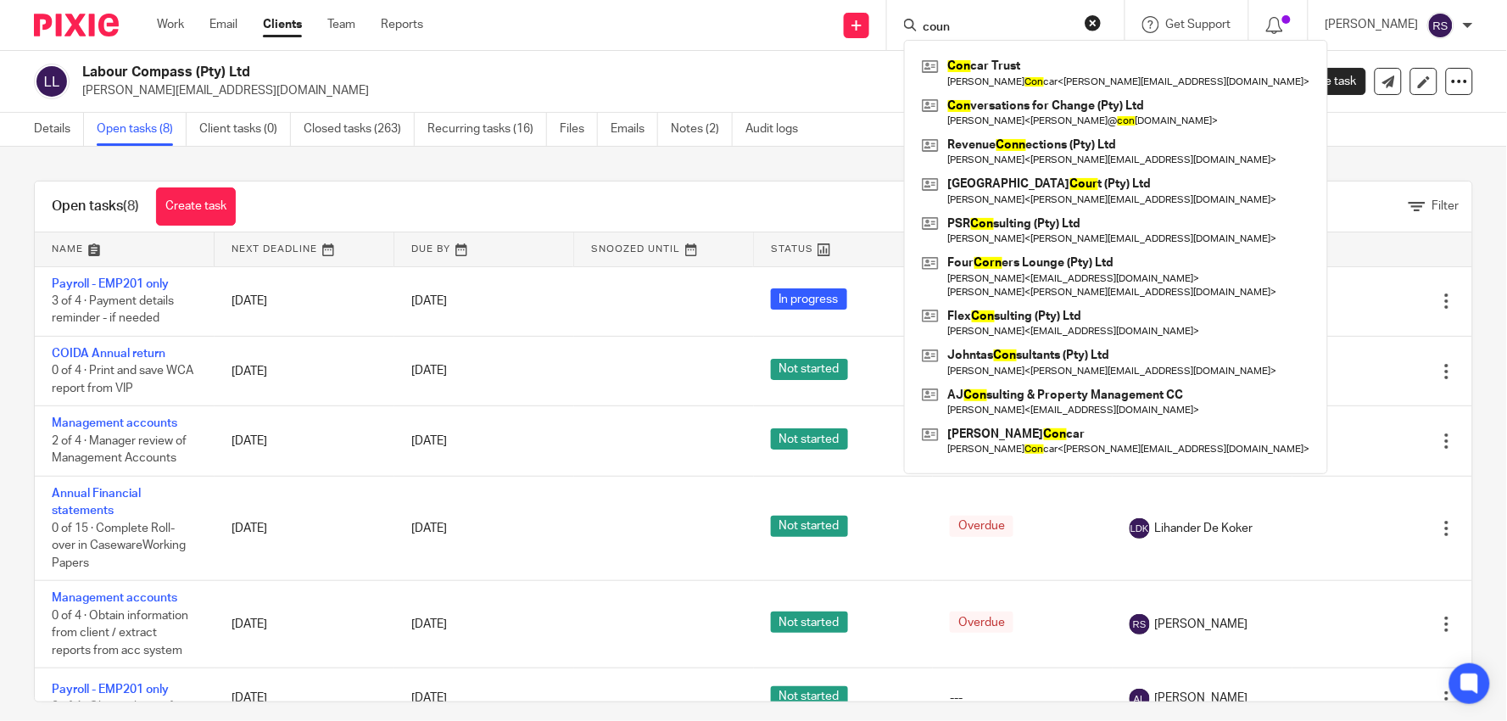
type input "count"
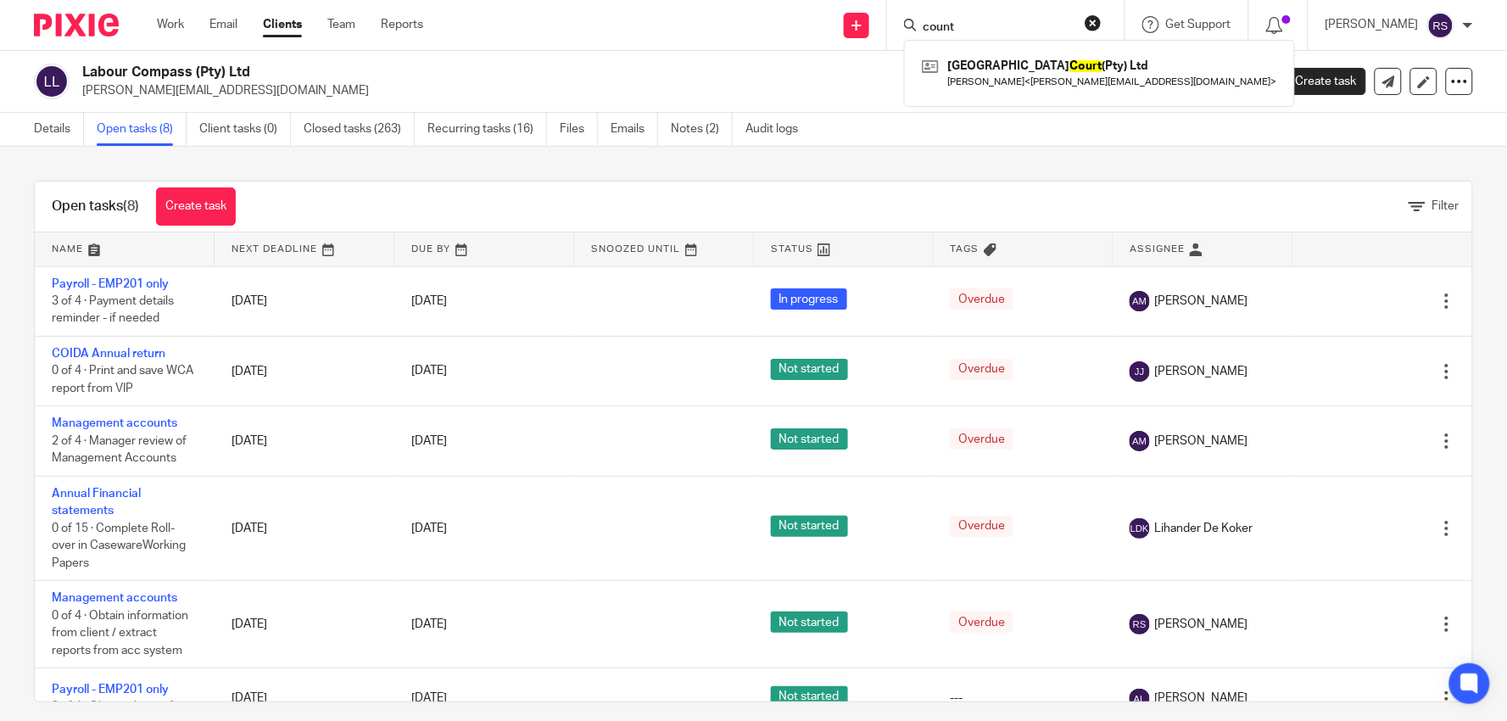
click at [1007, 24] on input "count" at bounding box center [997, 27] width 153 height 15
click at [1007, 23] on input "count" at bounding box center [997, 27] width 153 height 15
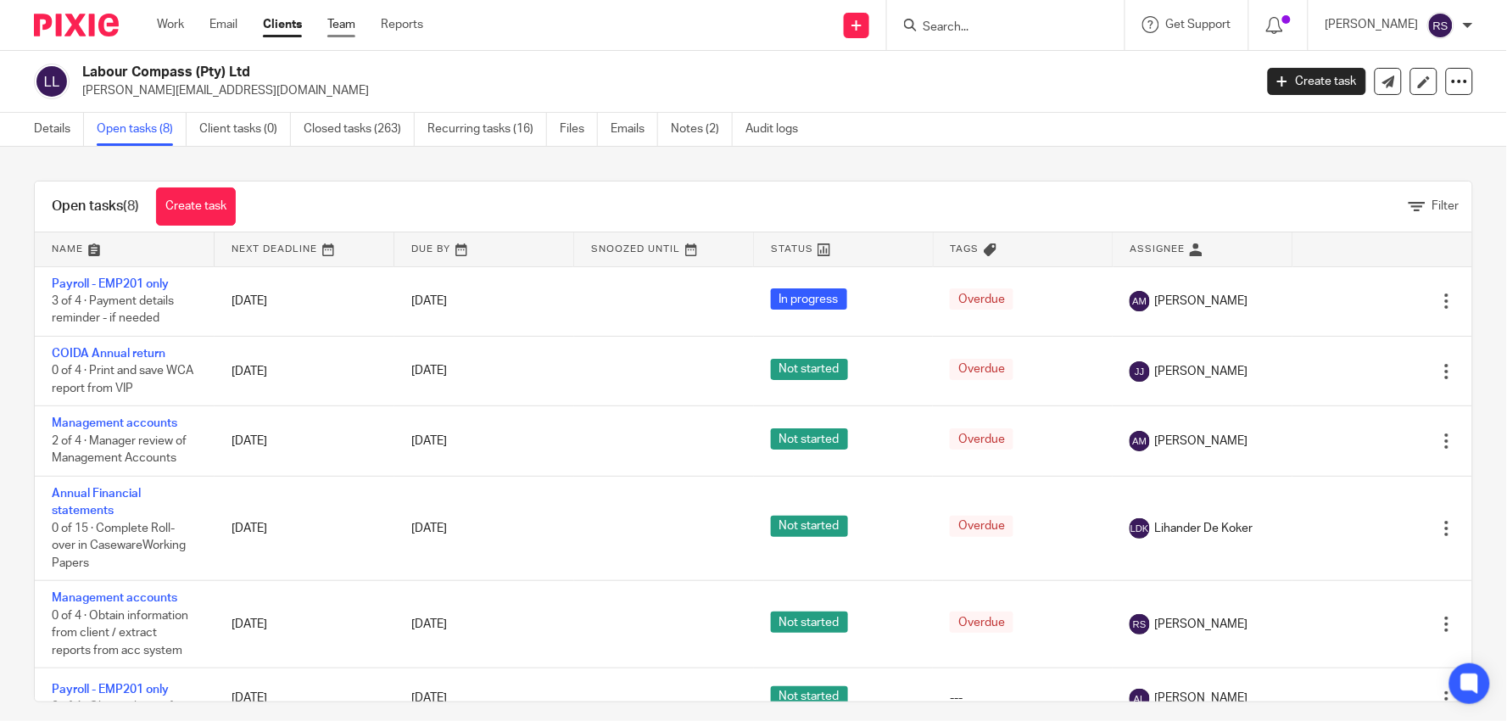
click at [344, 29] on link "Team" at bounding box center [341, 24] width 28 height 17
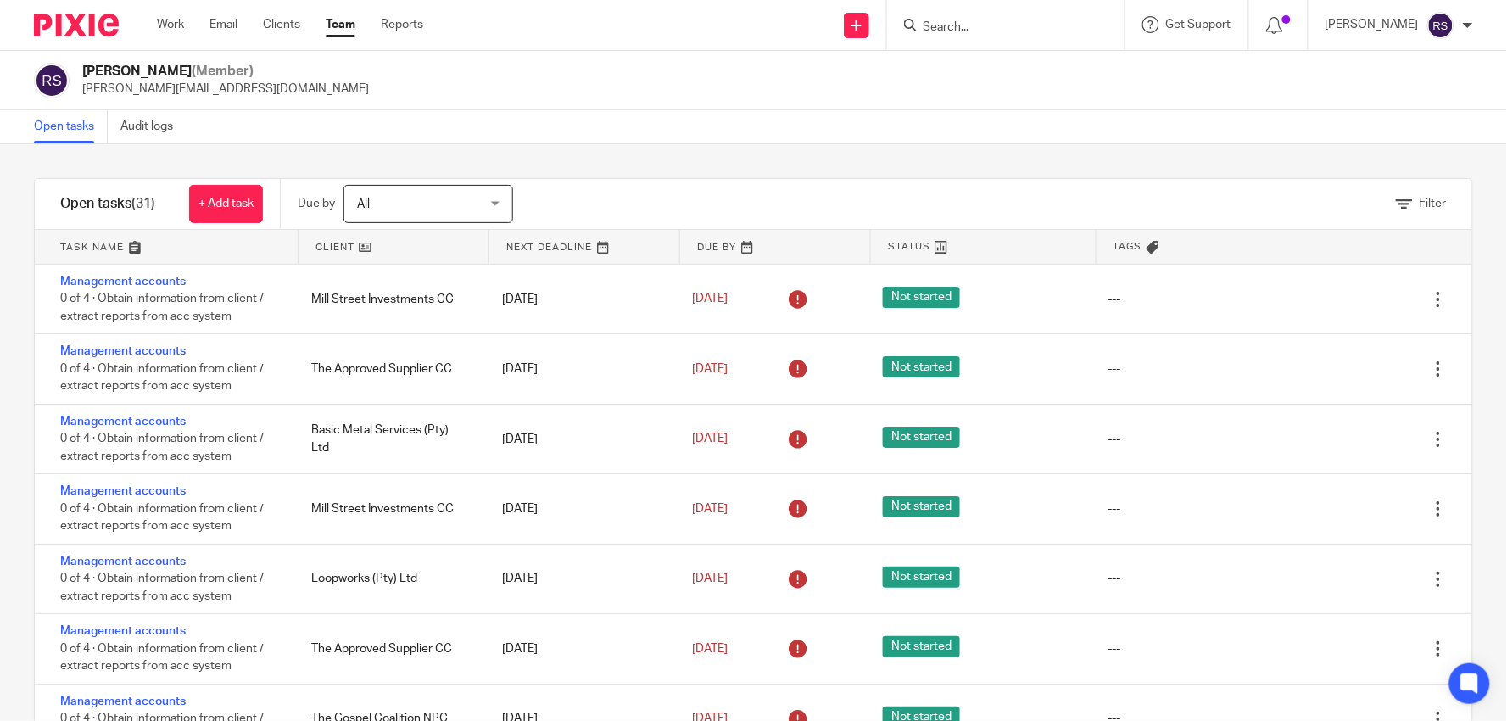
click at [353, 32] on link "Team" at bounding box center [341, 24] width 30 height 17
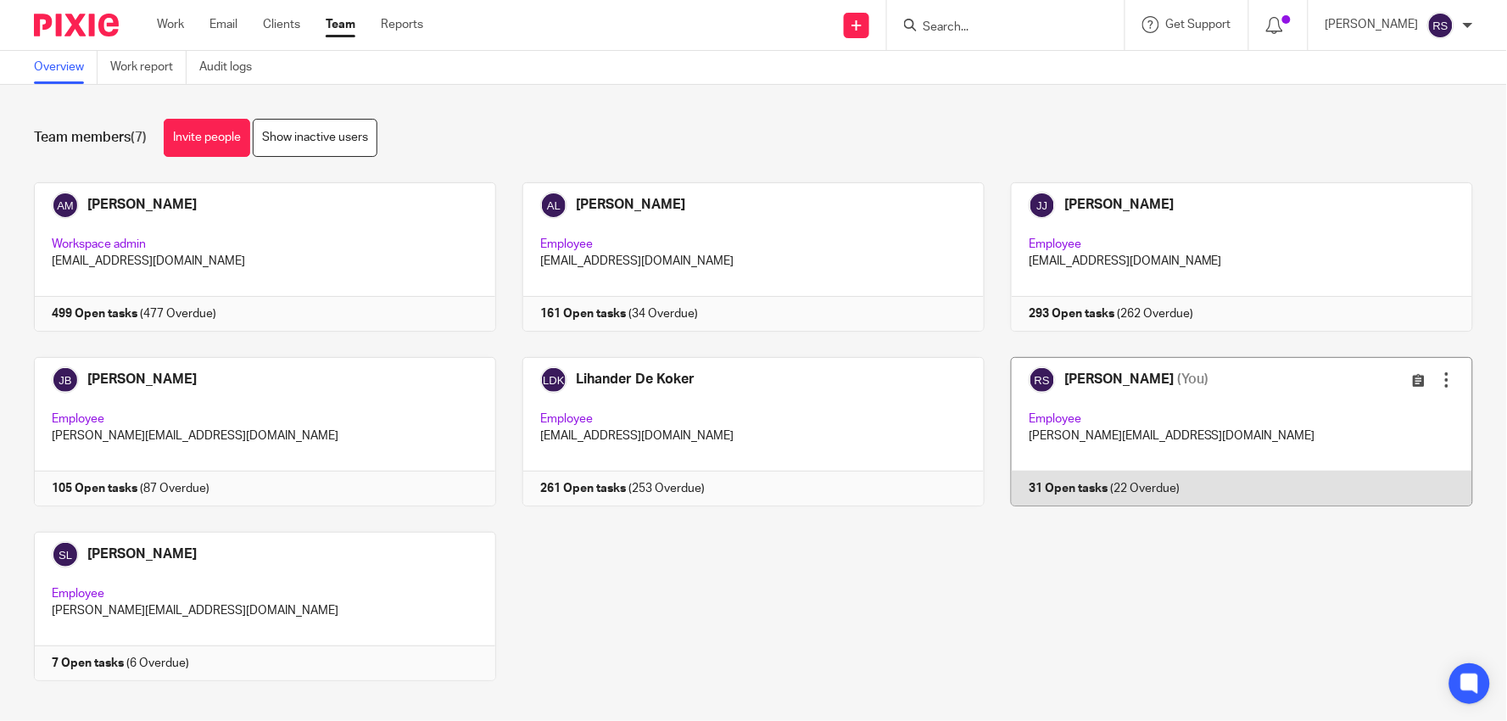
click at [1143, 435] on link at bounding box center [1228, 431] width 488 height 149
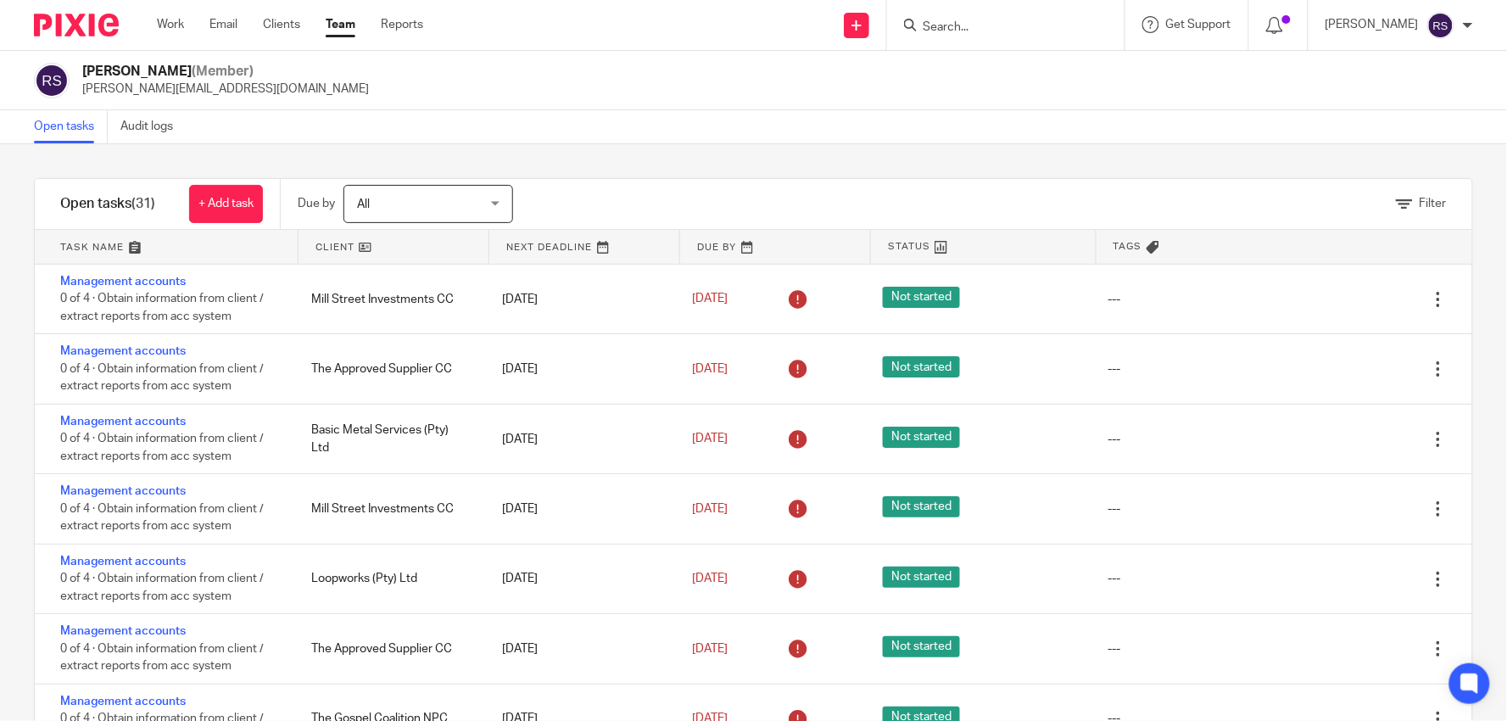
click at [983, 31] on input "Search" at bounding box center [997, 27] width 153 height 15
click at [883, 107] on div "Rita Sojini (Member) rita@ajmfs.co.za" at bounding box center [753, 80] width 1507 height 59
click at [1017, 133] on div "Open tasks Audit logs" at bounding box center [753, 127] width 1507 height 34
